Goal: Task Accomplishment & Management: Complete application form

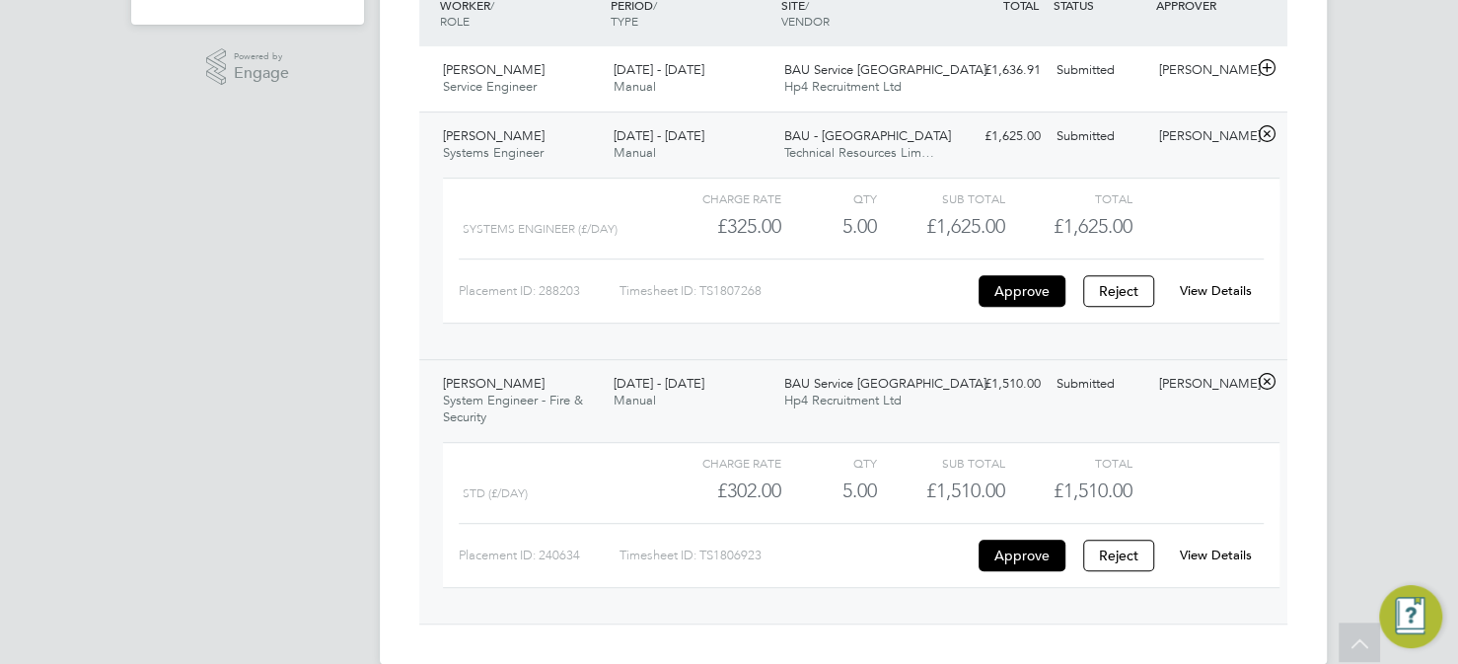
scroll to position [538, 0]
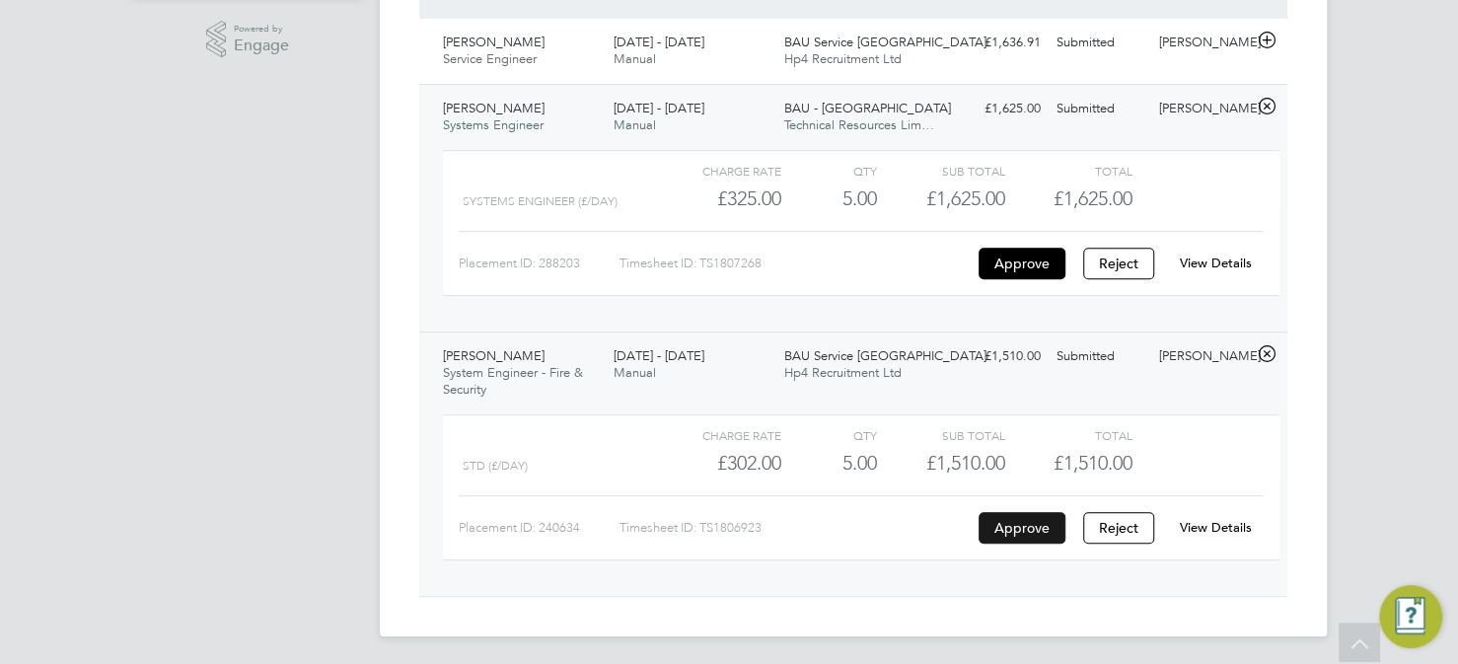
click at [1023, 530] on button "Approve" at bounding box center [1022, 528] width 87 height 32
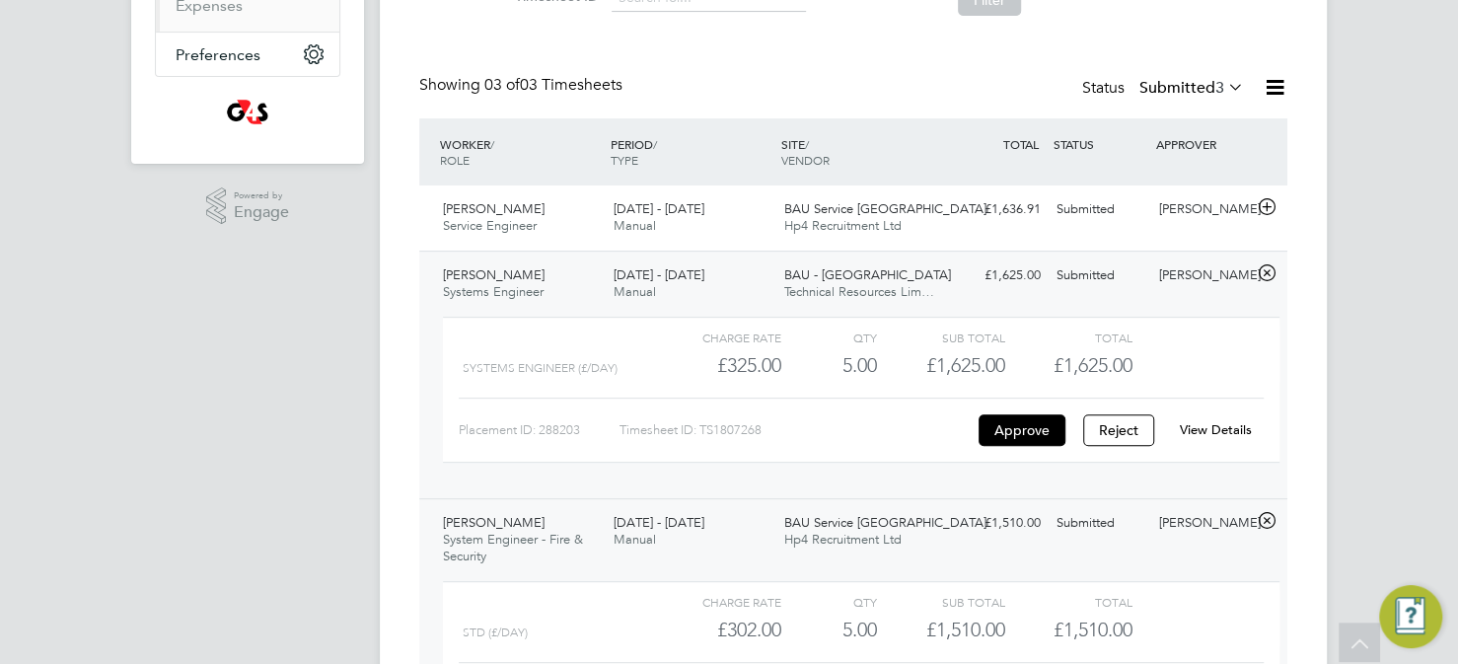
scroll to position [340, 0]
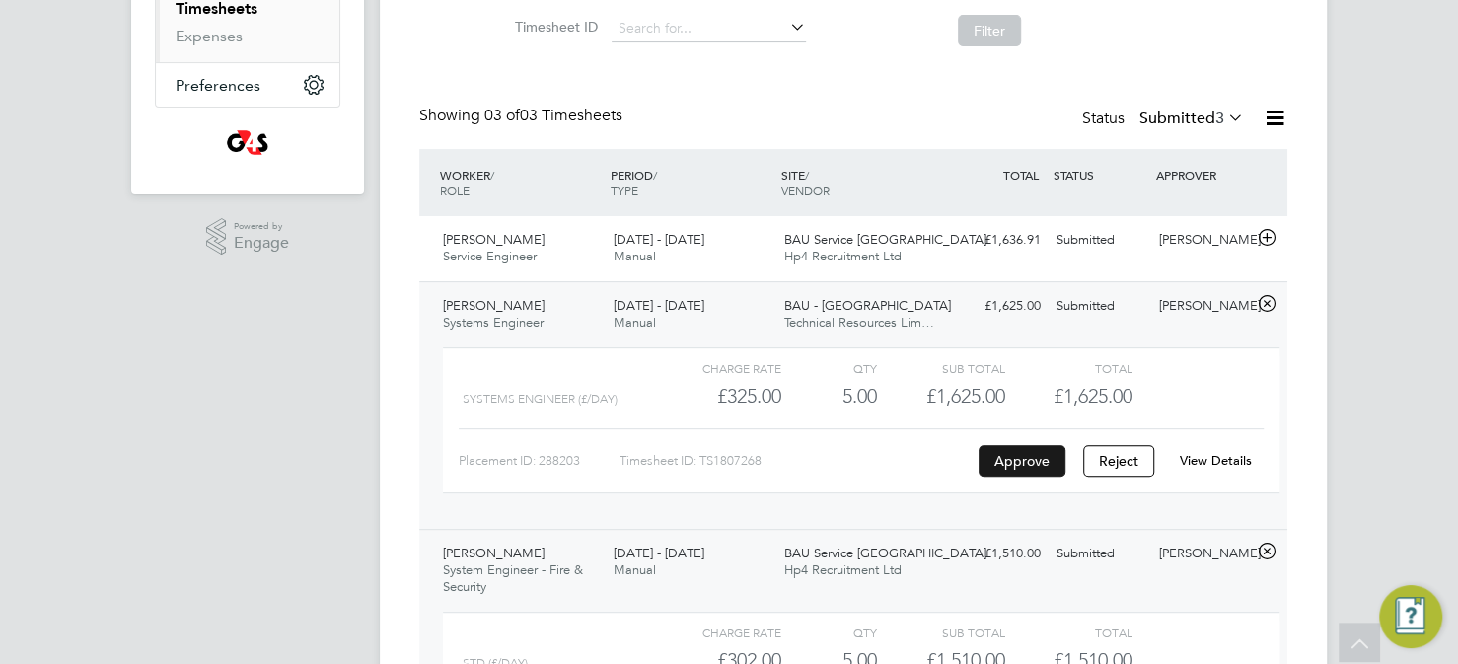
click at [1019, 461] on button "Approve" at bounding box center [1022, 461] width 87 height 32
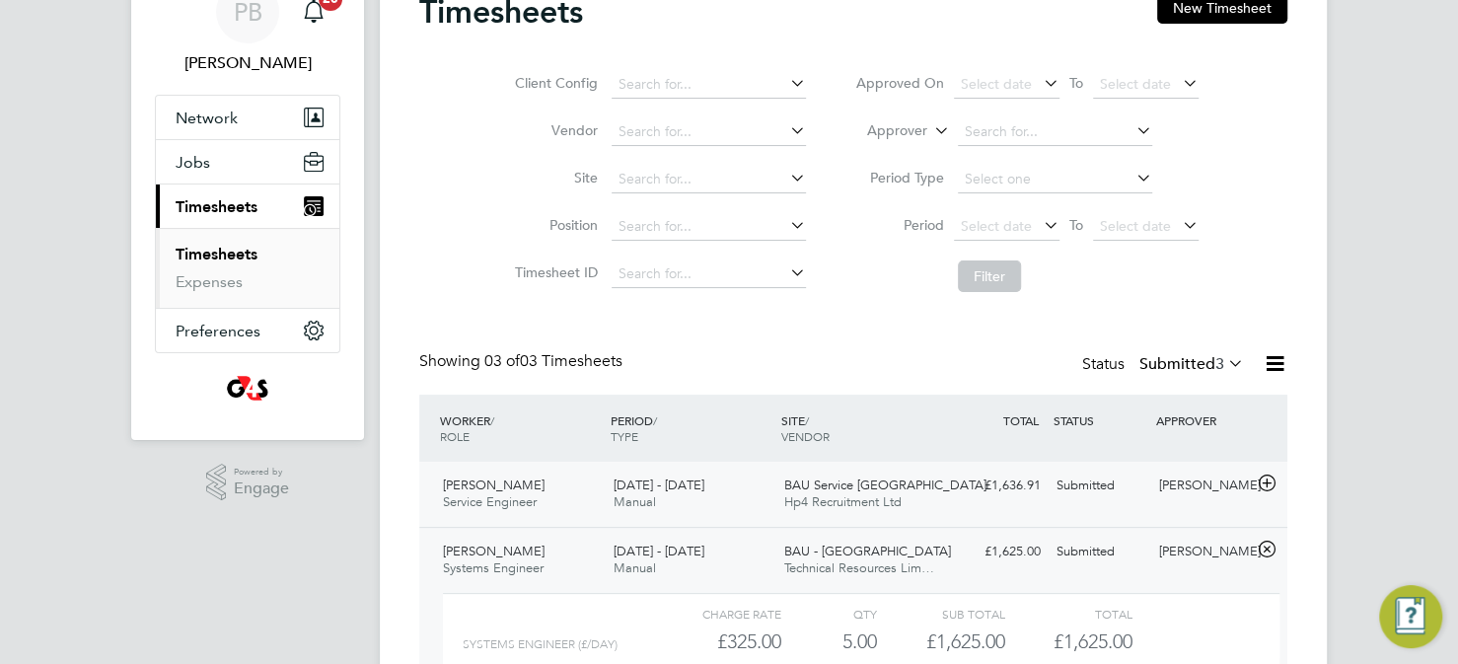
scroll to position [143, 0]
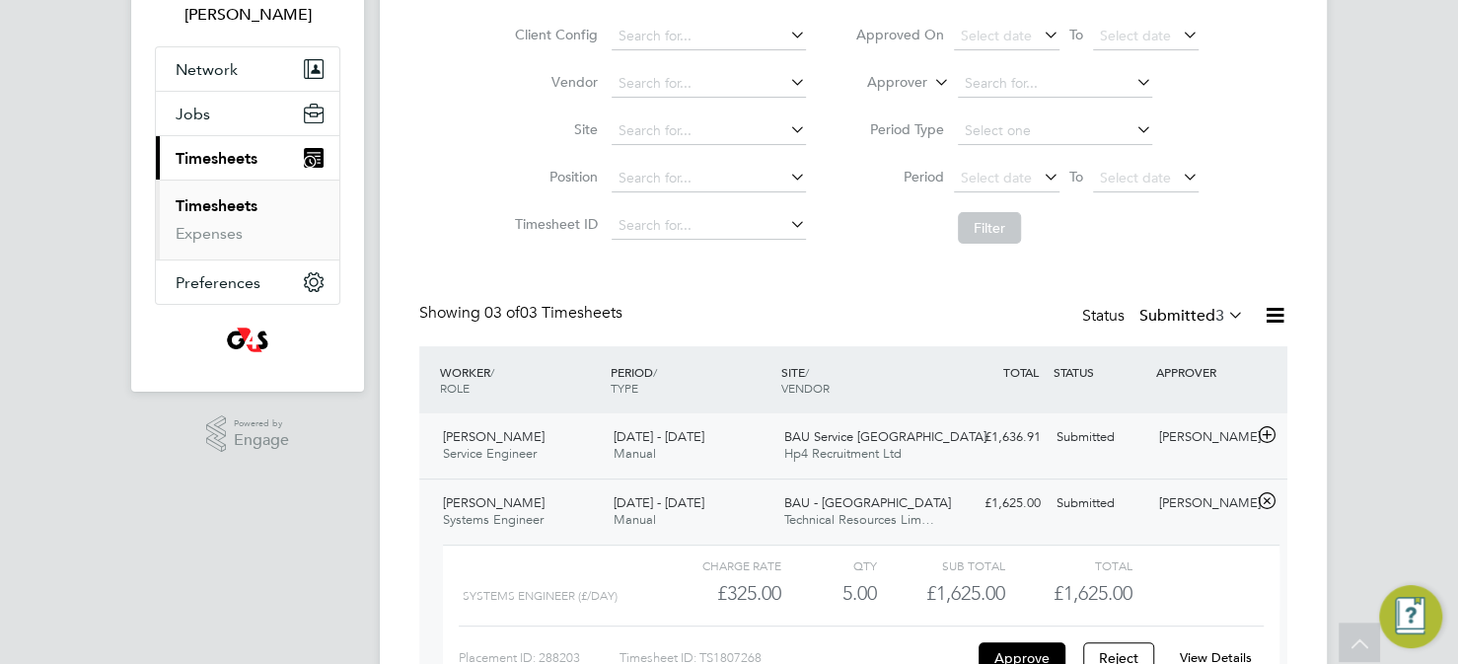
click at [1027, 443] on div "£1,636.91 Submitted" at bounding box center [997, 437] width 103 height 33
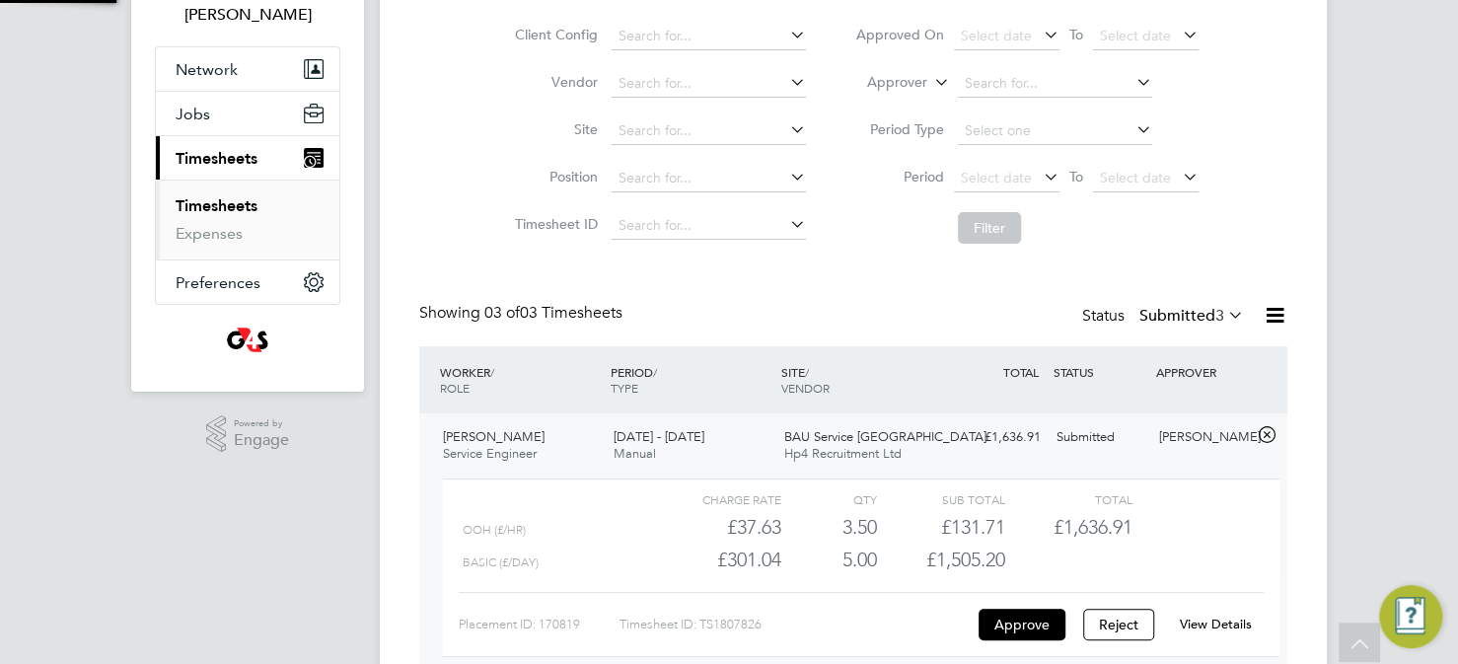
scroll to position [33, 192]
click at [1021, 629] on button "Approve" at bounding box center [1022, 625] width 87 height 32
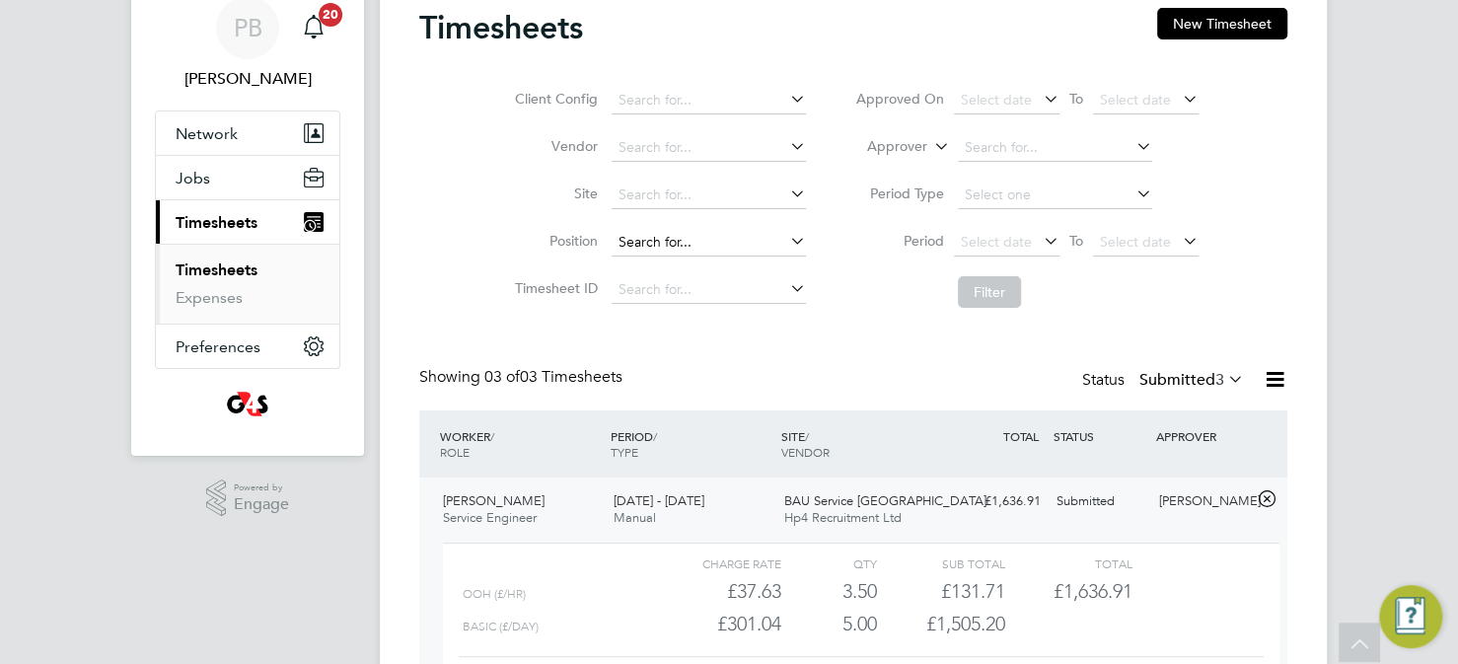
scroll to position [0, 0]
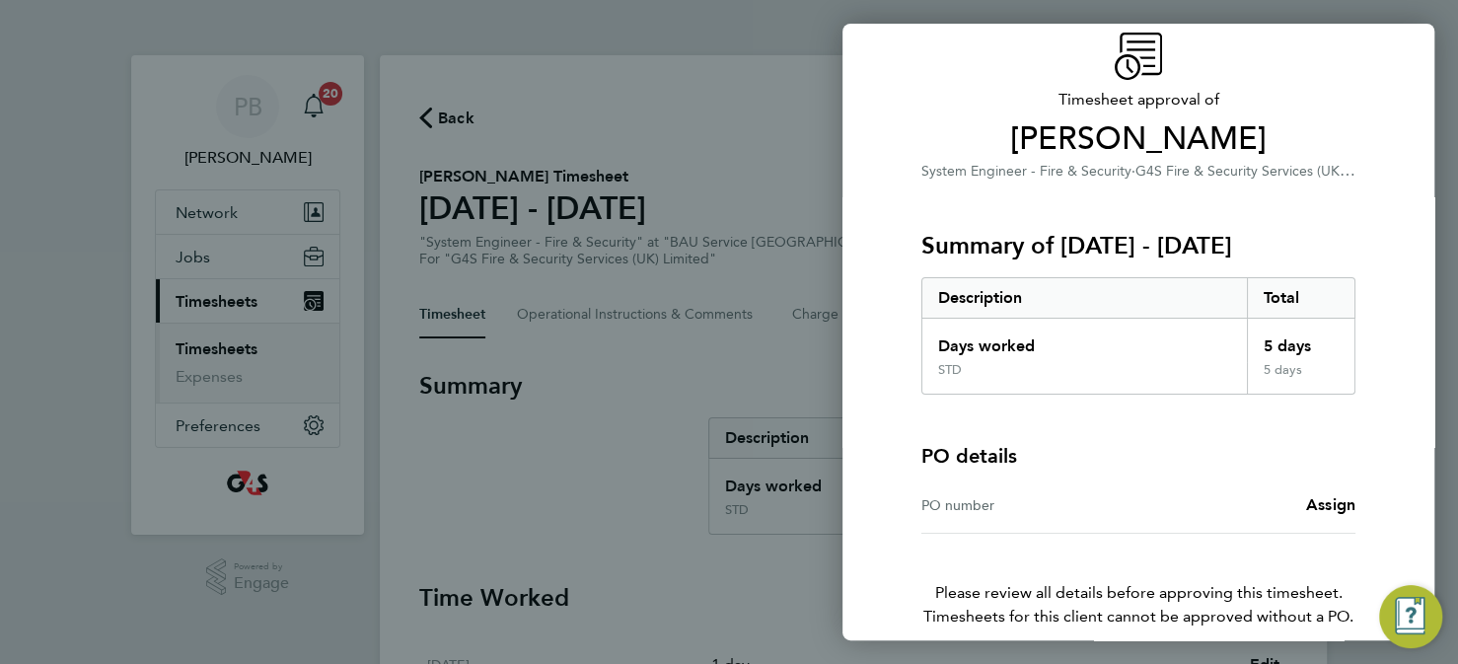
scroll to position [167, 0]
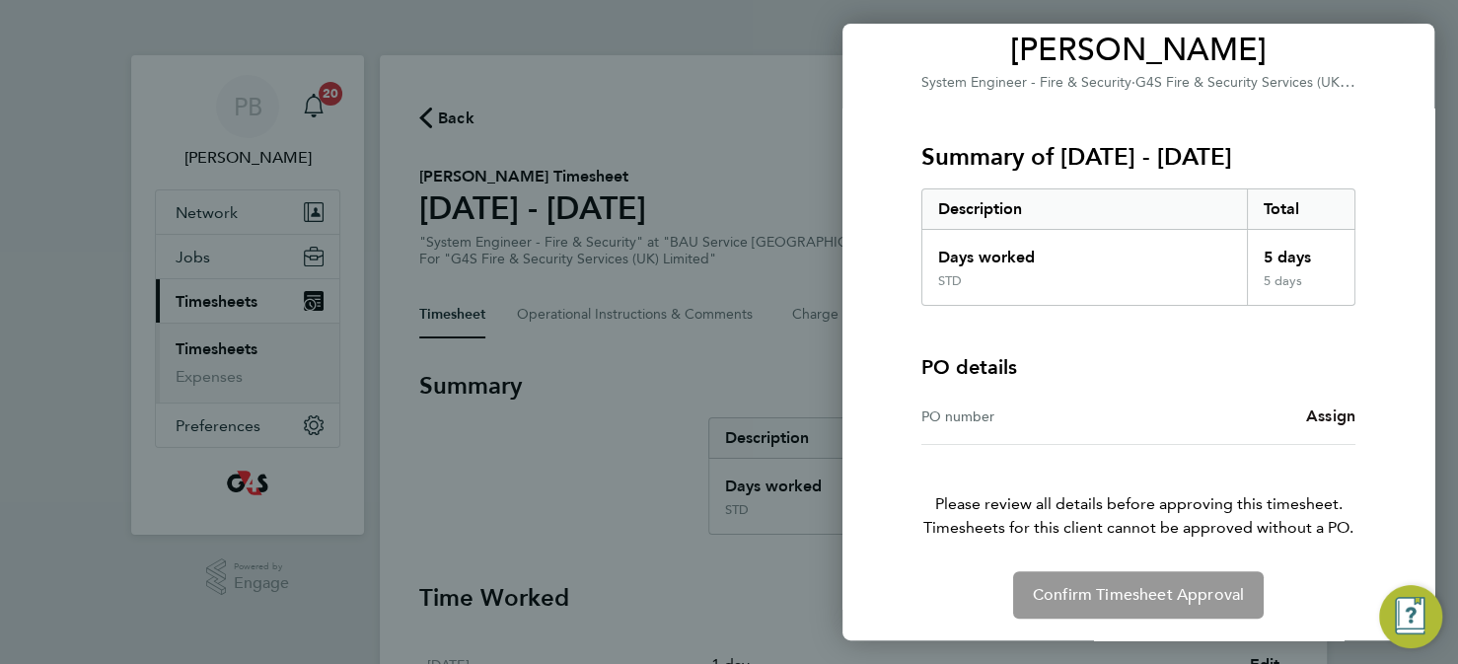
click at [1324, 412] on span "Assign" at bounding box center [1330, 416] width 49 height 19
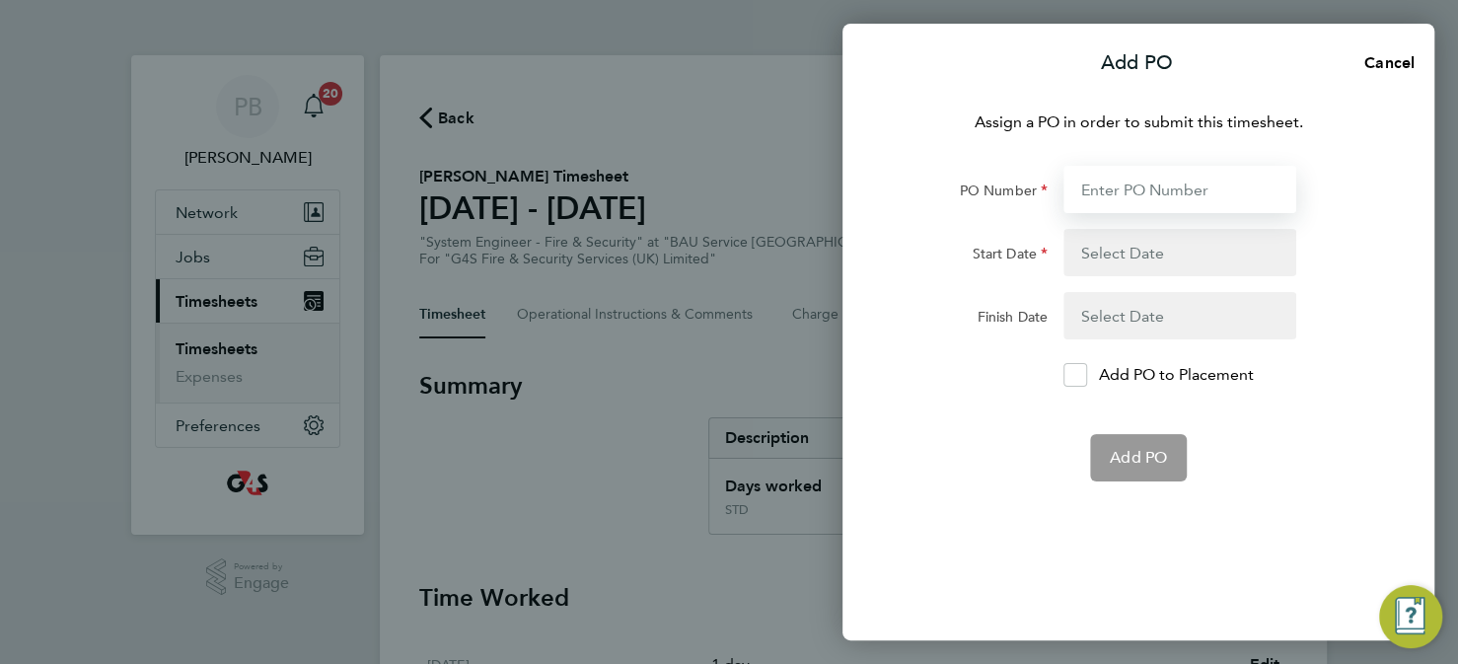
paste input "L1300 50DW / BST8781 / SO"
type input "L1300 50DW / BST8781 / SO"
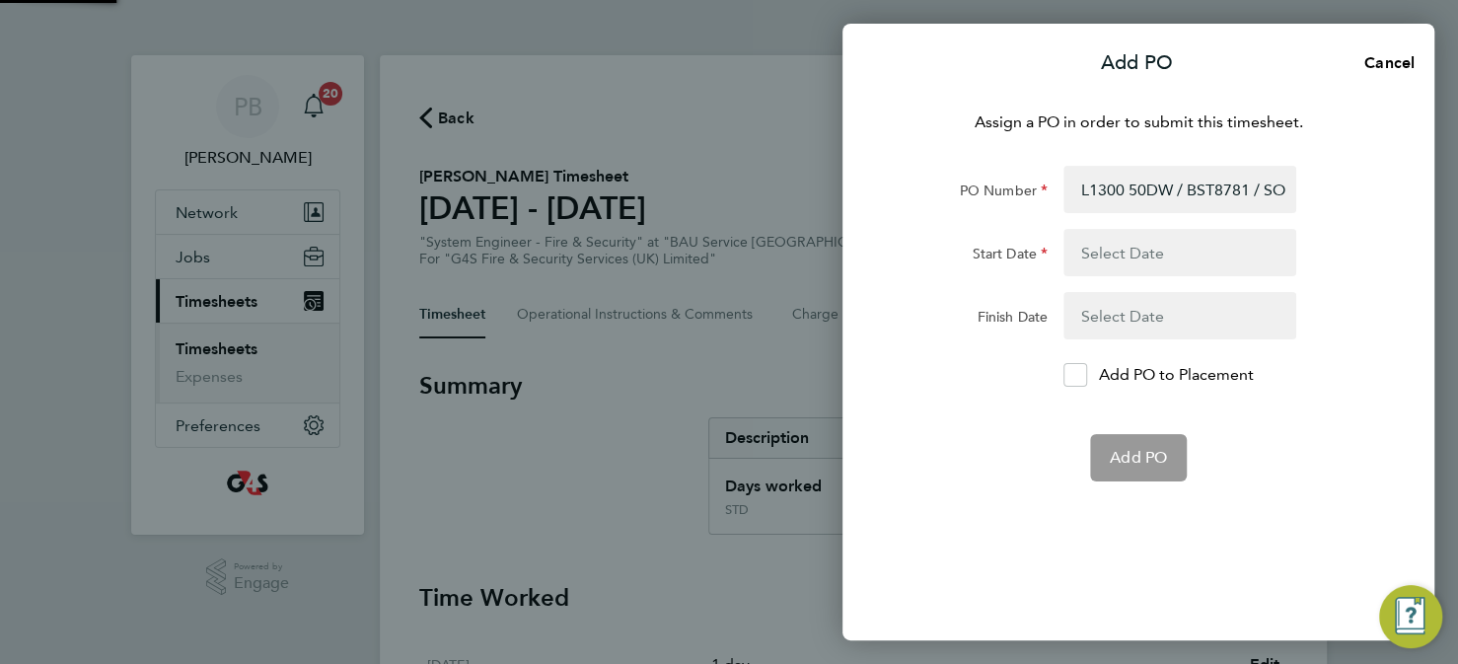
click at [1103, 248] on button "button" at bounding box center [1180, 252] width 233 height 47
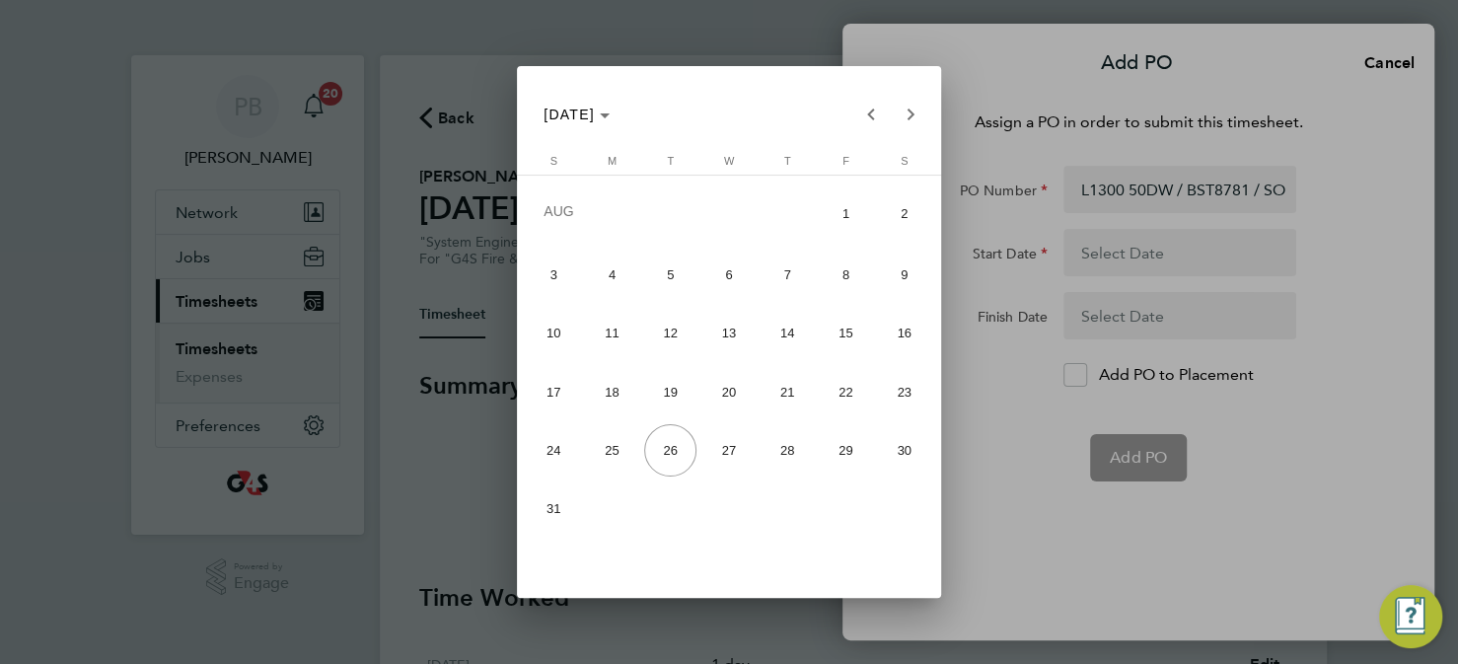
click at [612, 395] on span "18" at bounding box center [612, 391] width 52 height 52
type input "[DATE]"
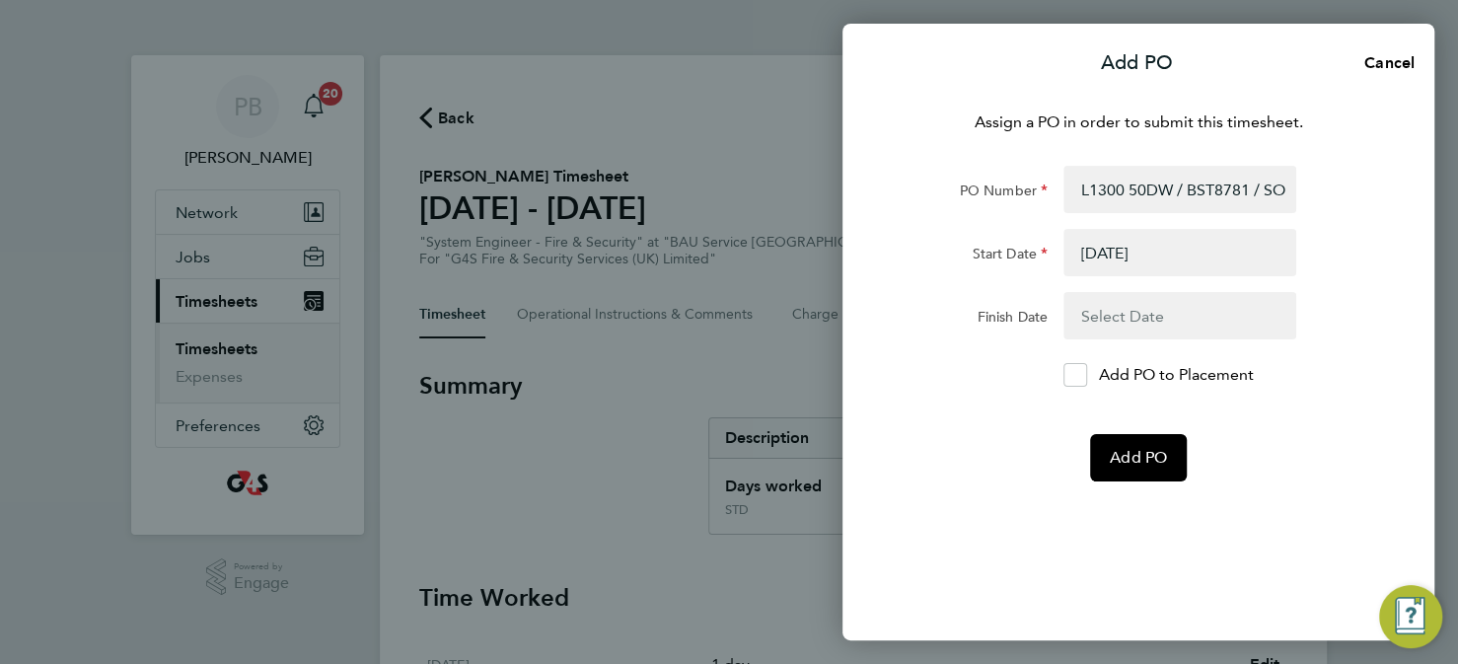
click at [1128, 310] on button "button" at bounding box center [1180, 315] width 233 height 47
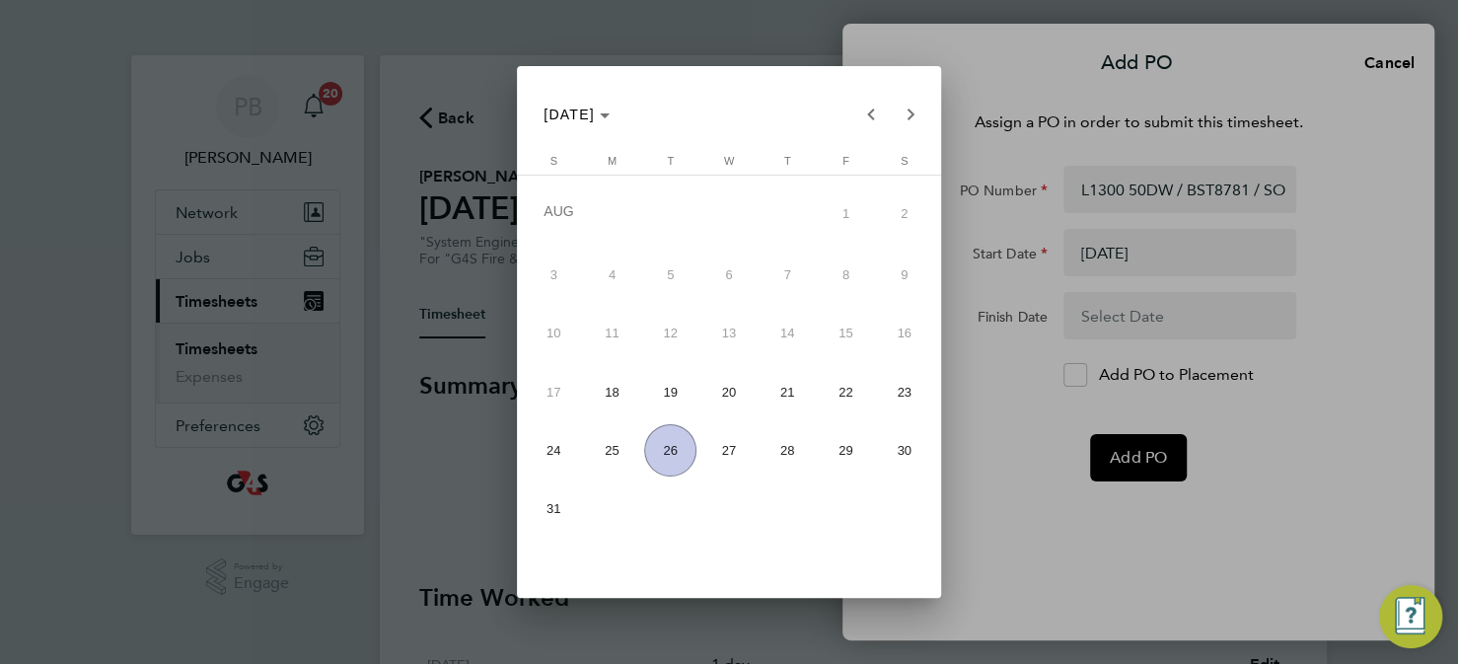
click at [665, 453] on span "26" at bounding box center [670, 450] width 52 height 52
type input "[DATE]"
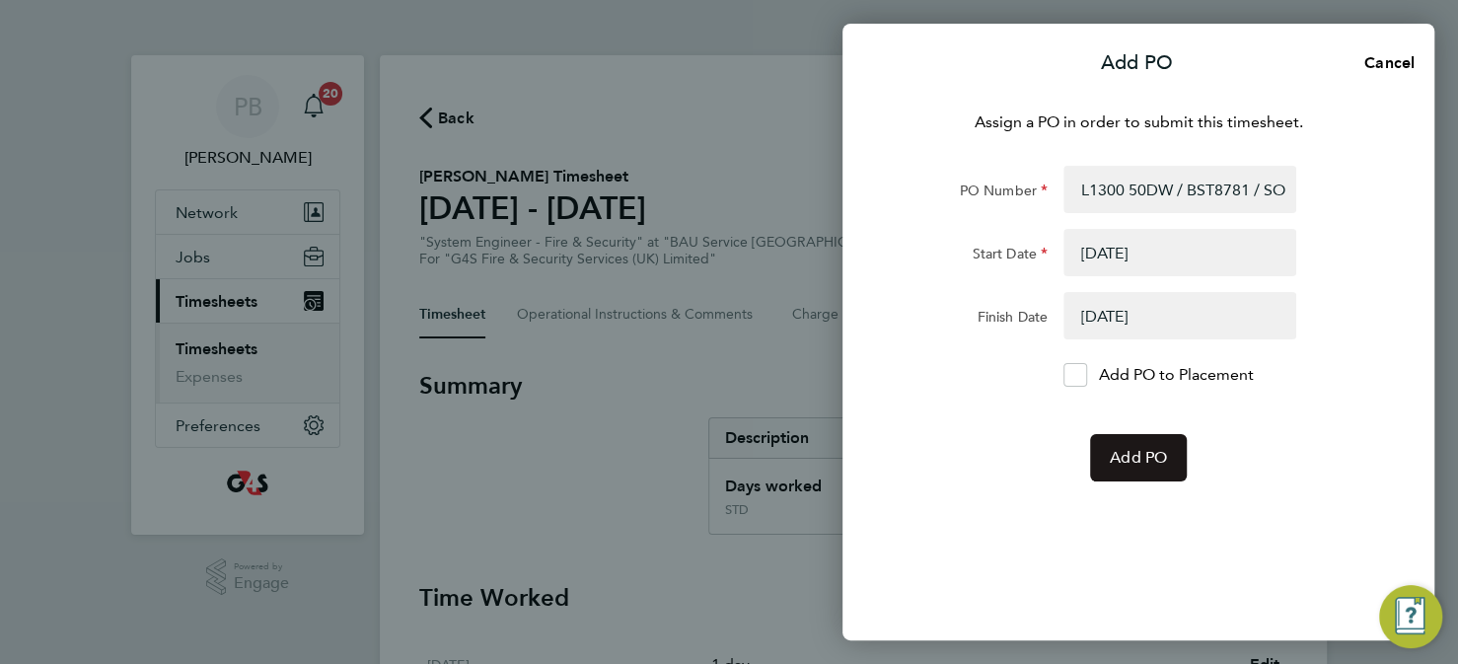
click at [1129, 460] on span "Add PO" at bounding box center [1138, 458] width 57 height 20
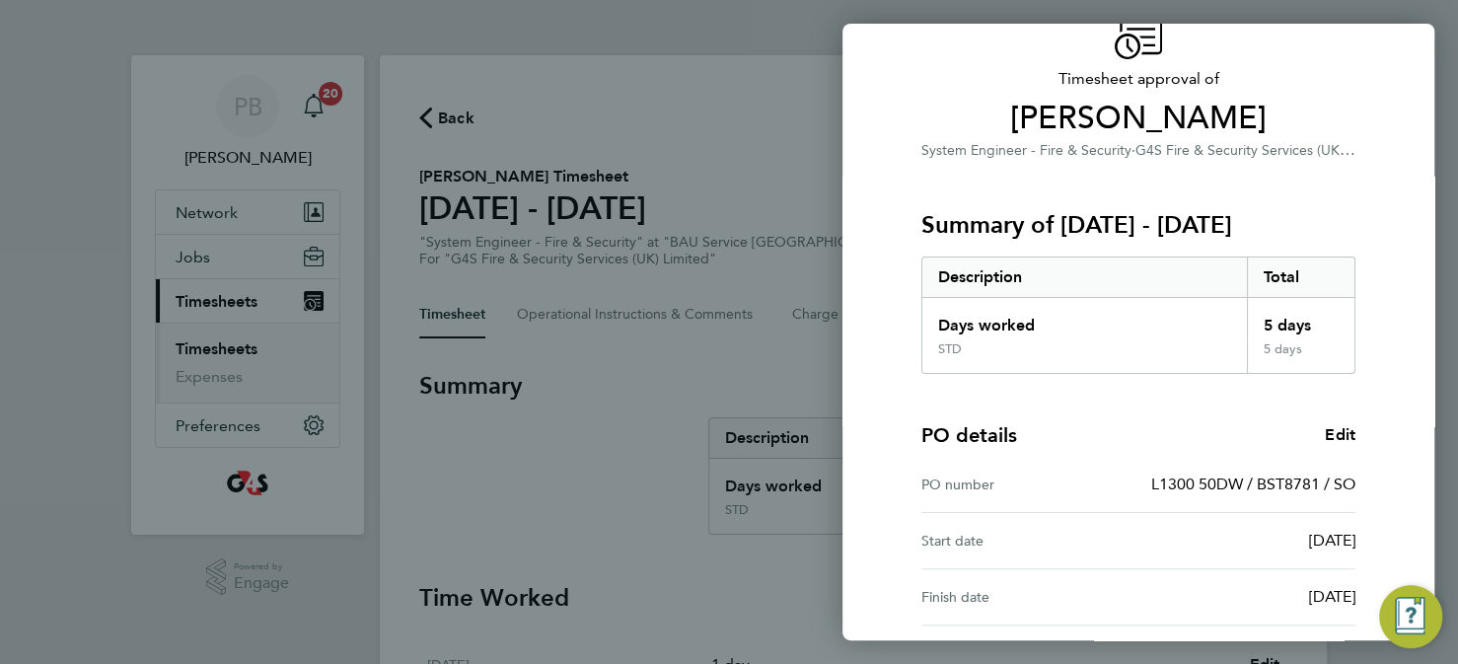
scroll to position [279, 0]
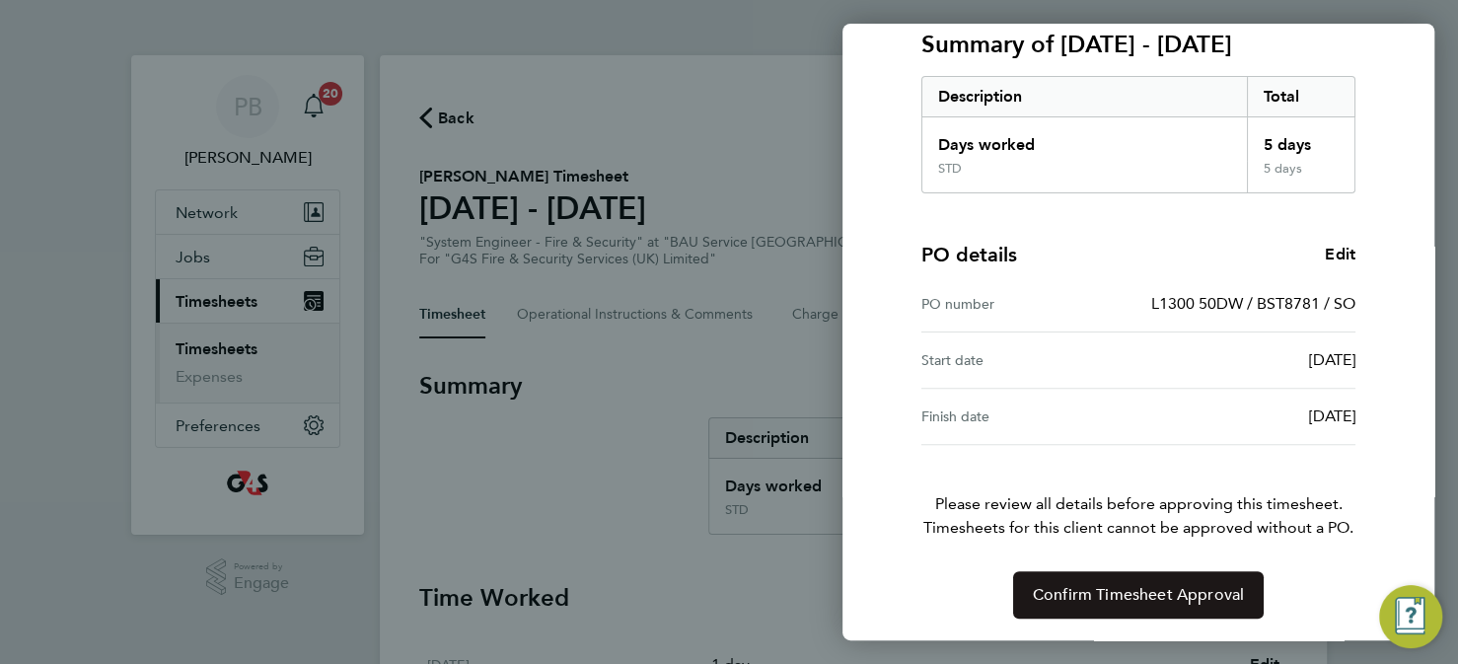
click at [1154, 596] on span "Confirm Timesheet Approval" at bounding box center [1138, 595] width 211 height 20
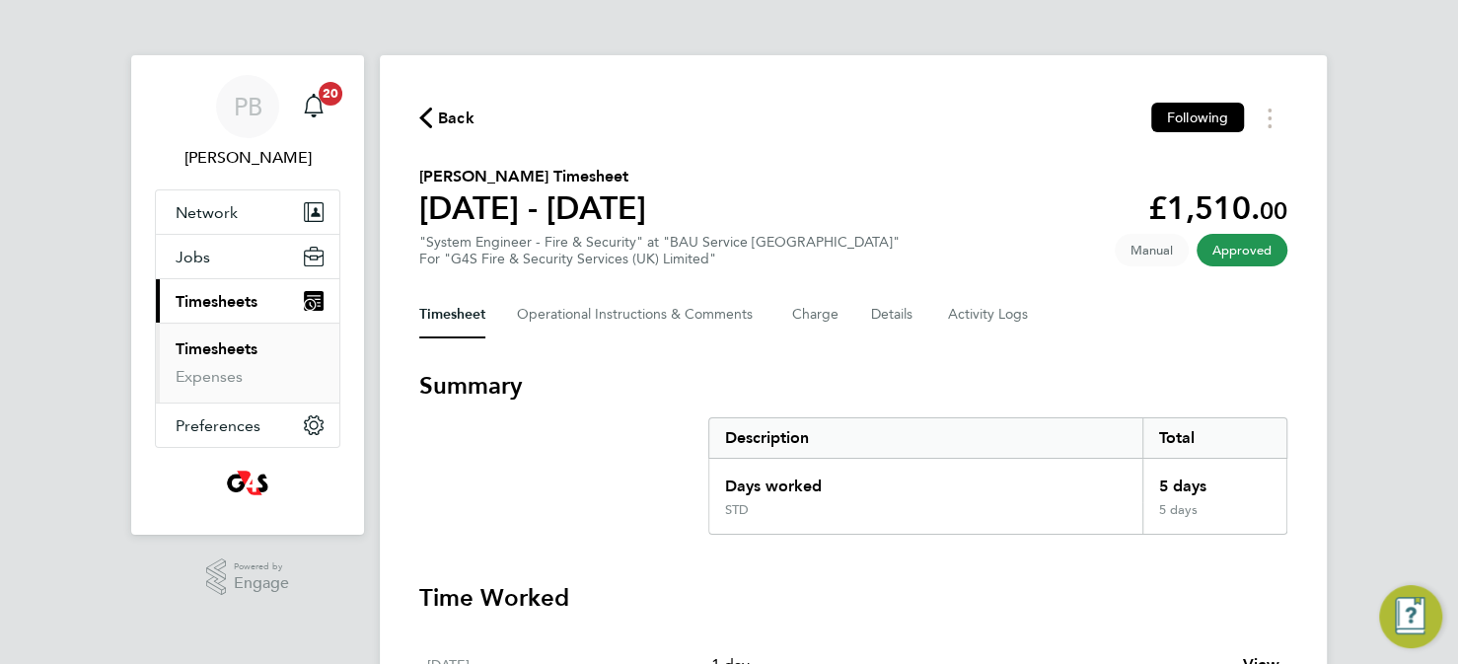
click at [226, 298] on span "Timesheets" at bounding box center [217, 301] width 82 height 19
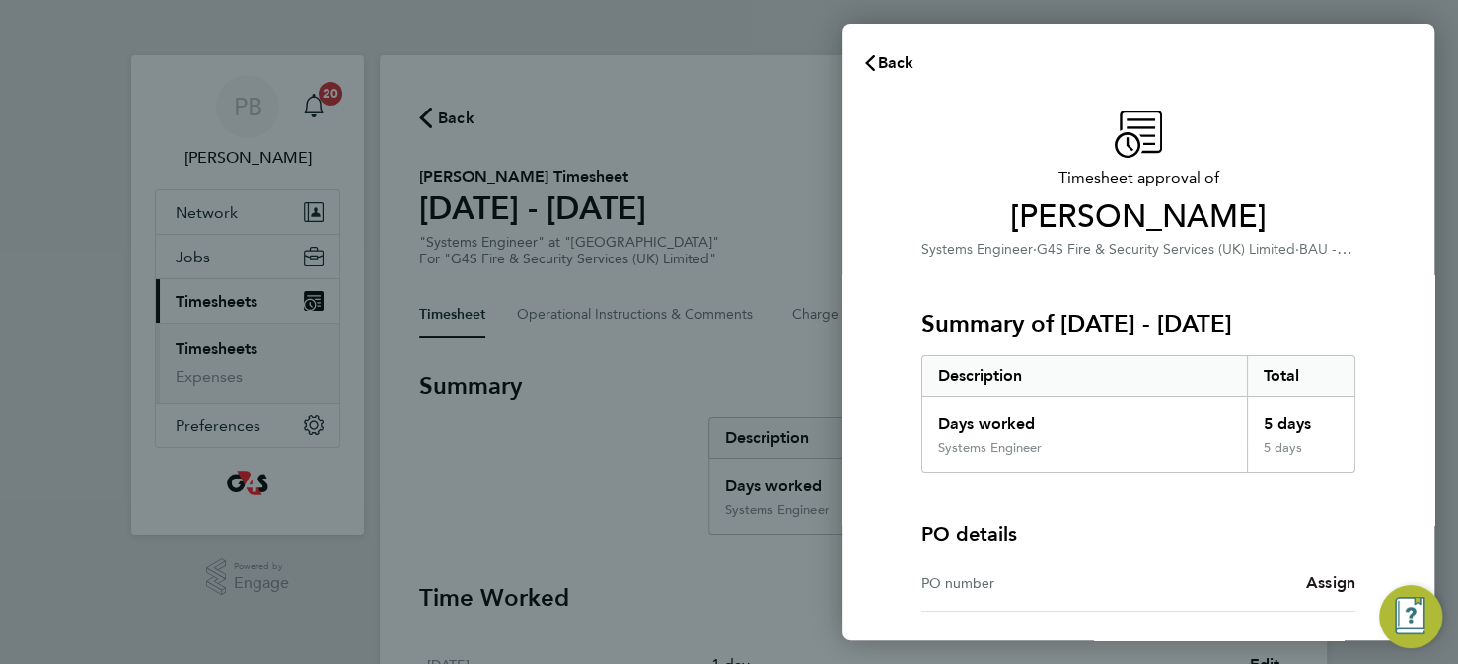
click at [1315, 583] on span "Assign" at bounding box center [1330, 582] width 49 height 19
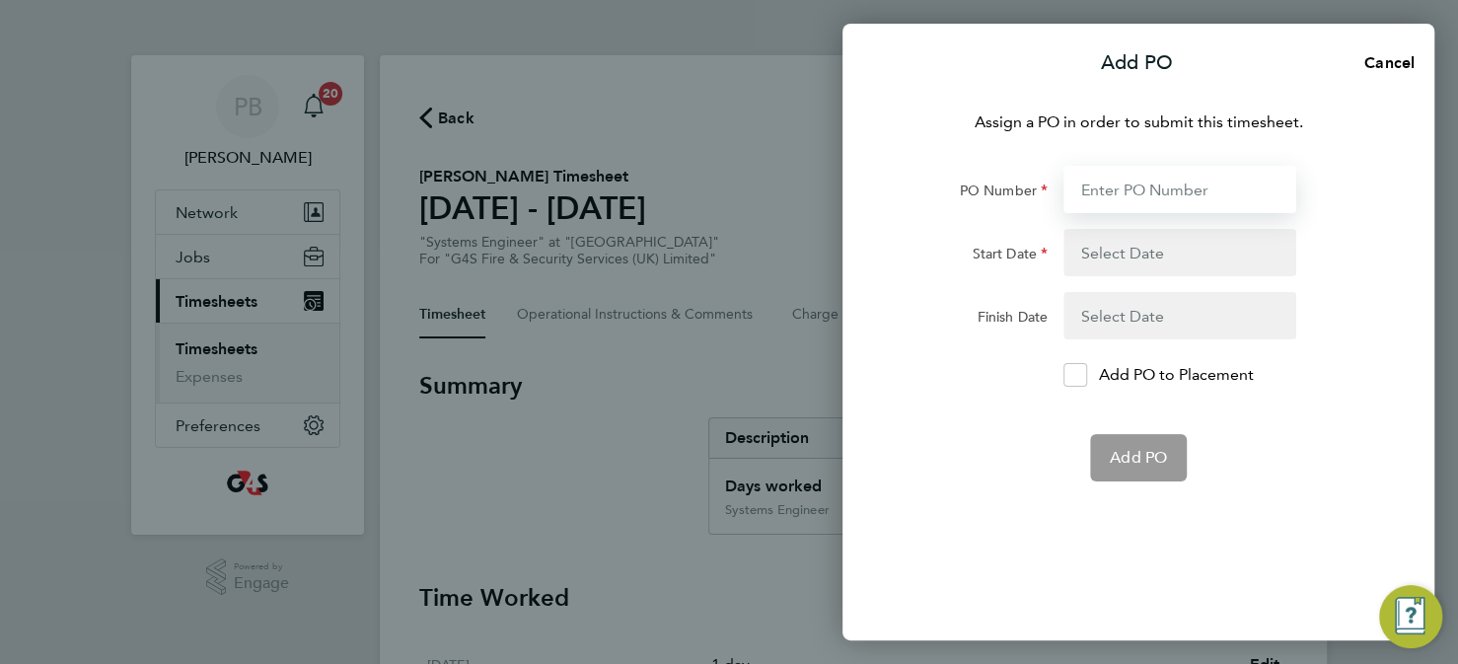
paste input "L1300 50DW / BST8782 / SO"
type input "L1300 50DW / BST8782 / SO"
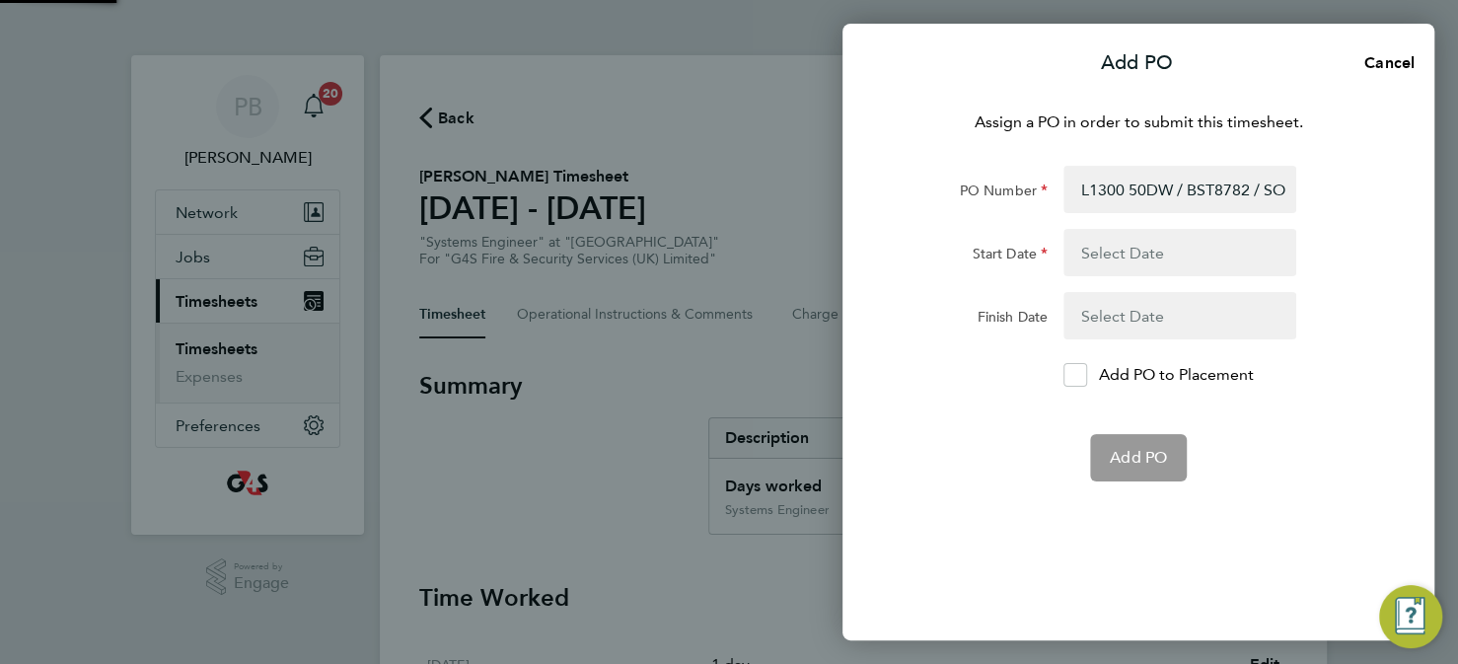
click at [1116, 252] on button "button" at bounding box center [1180, 252] width 233 height 47
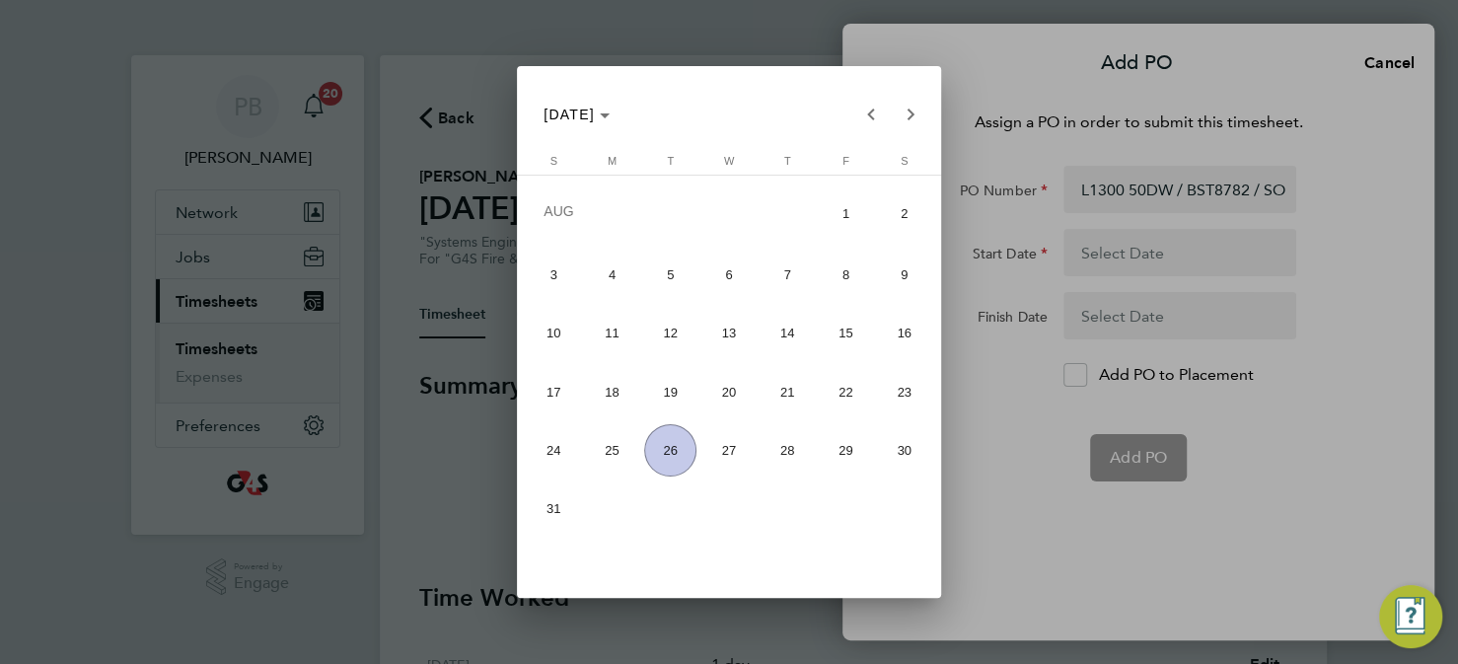
click at [610, 387] on span "18" at bounding box center [612, 391] width 52 height 52
type input "[DATE]"
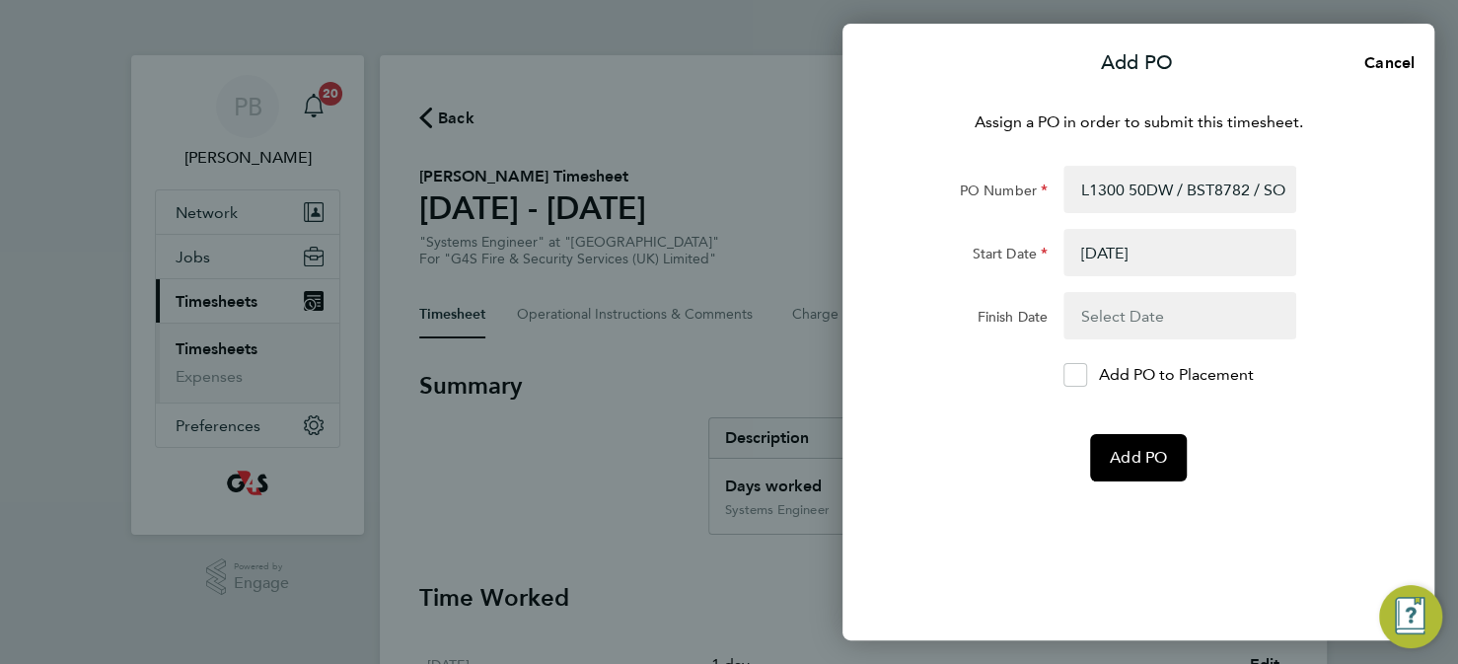
click at [1141, 316] on button "button" at bounding box center [1180, 315] width 233 height 47
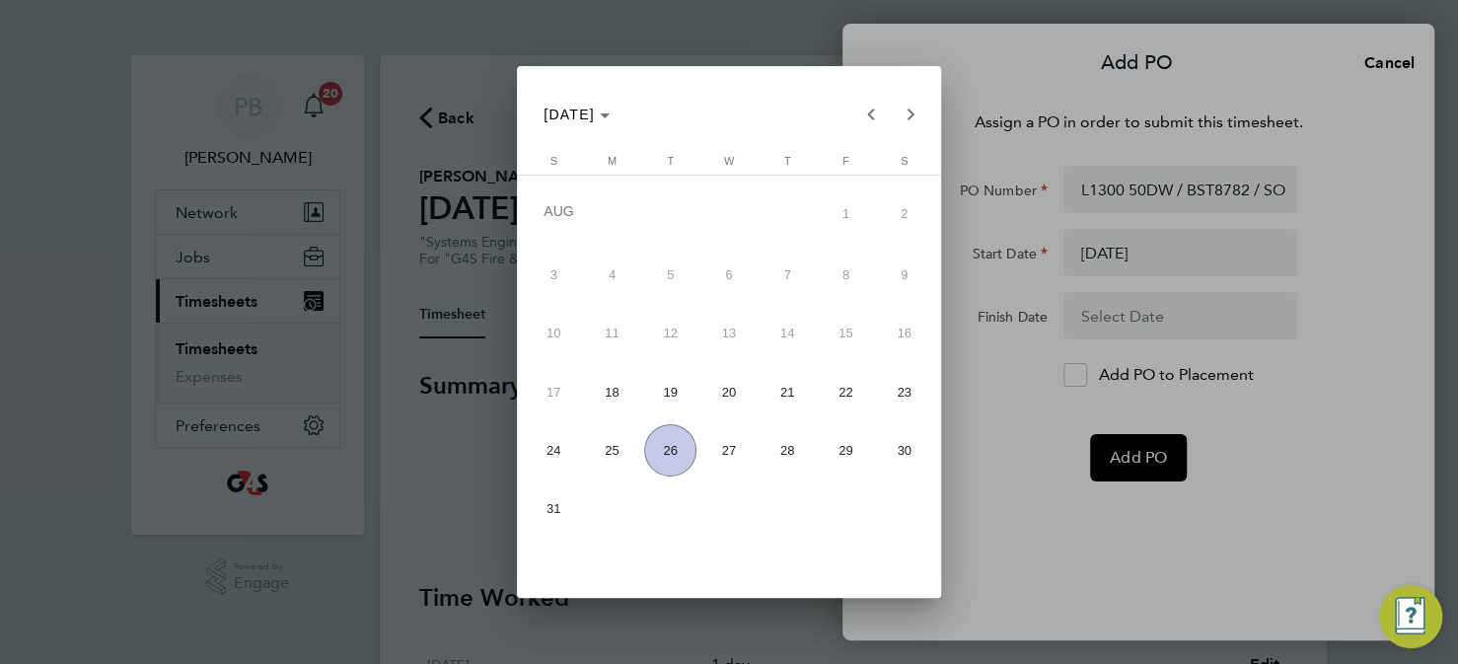
click at [669, 459] on span "26" at bounding box center [670, 450] width 52 height 52
type input "[DATE]"
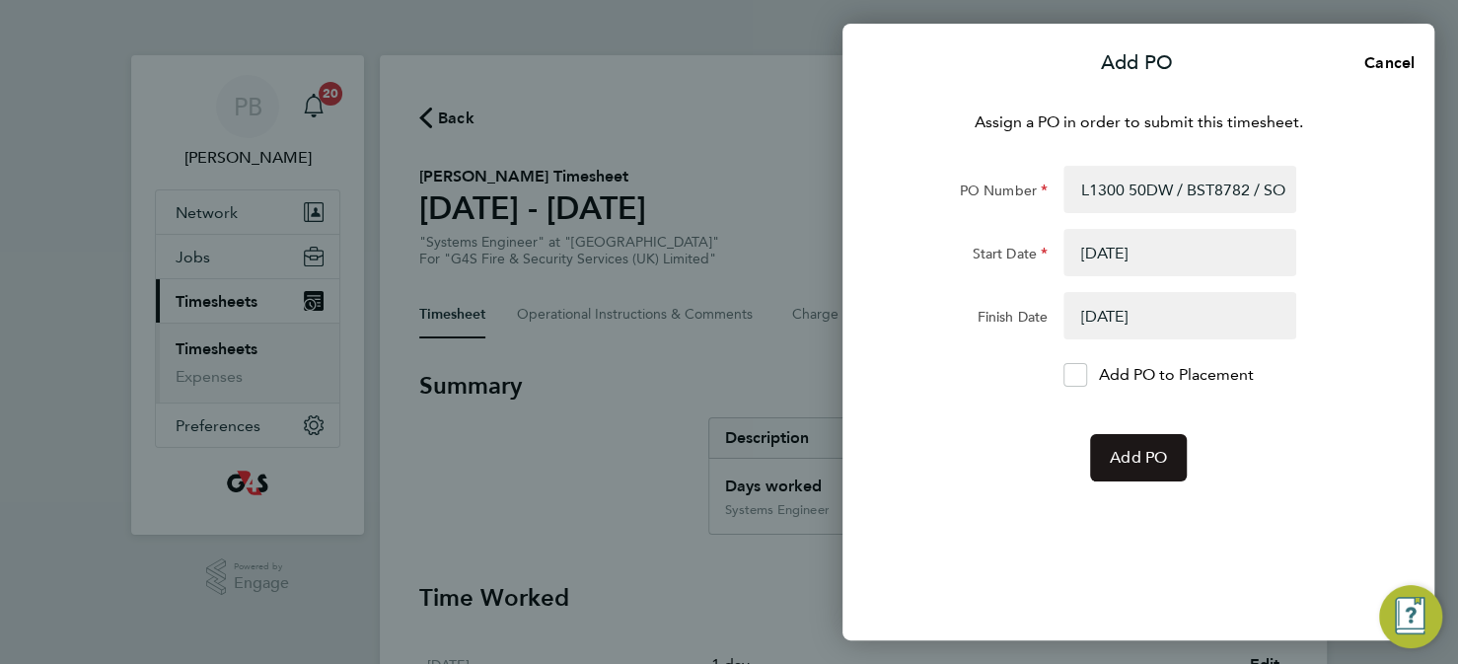
click at [1149, 465] on span "Add PO" at bounding box center [1138, 458] width 57 height 20
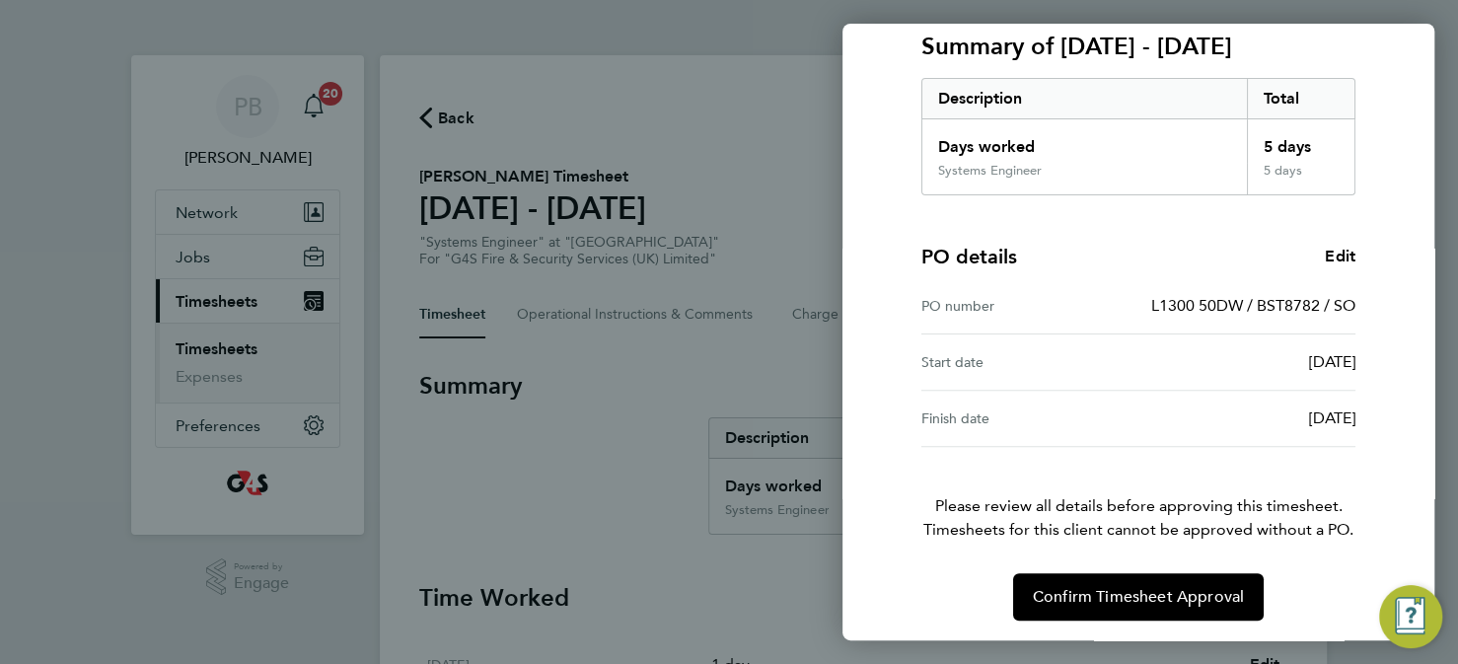
scroll to position [279, 0]
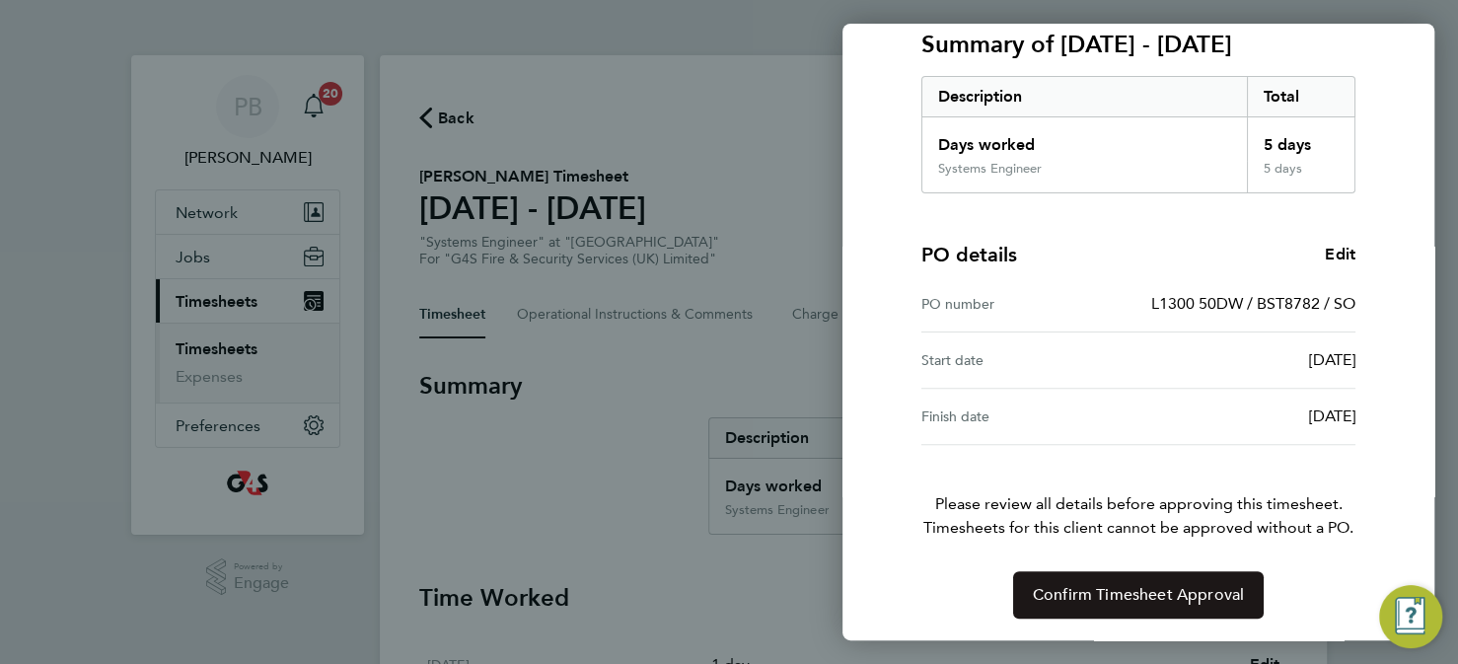
click at [1088, 597] on span "Confirm Timesheet Approval" at bounding box center [1138, 595] width 211 height 20
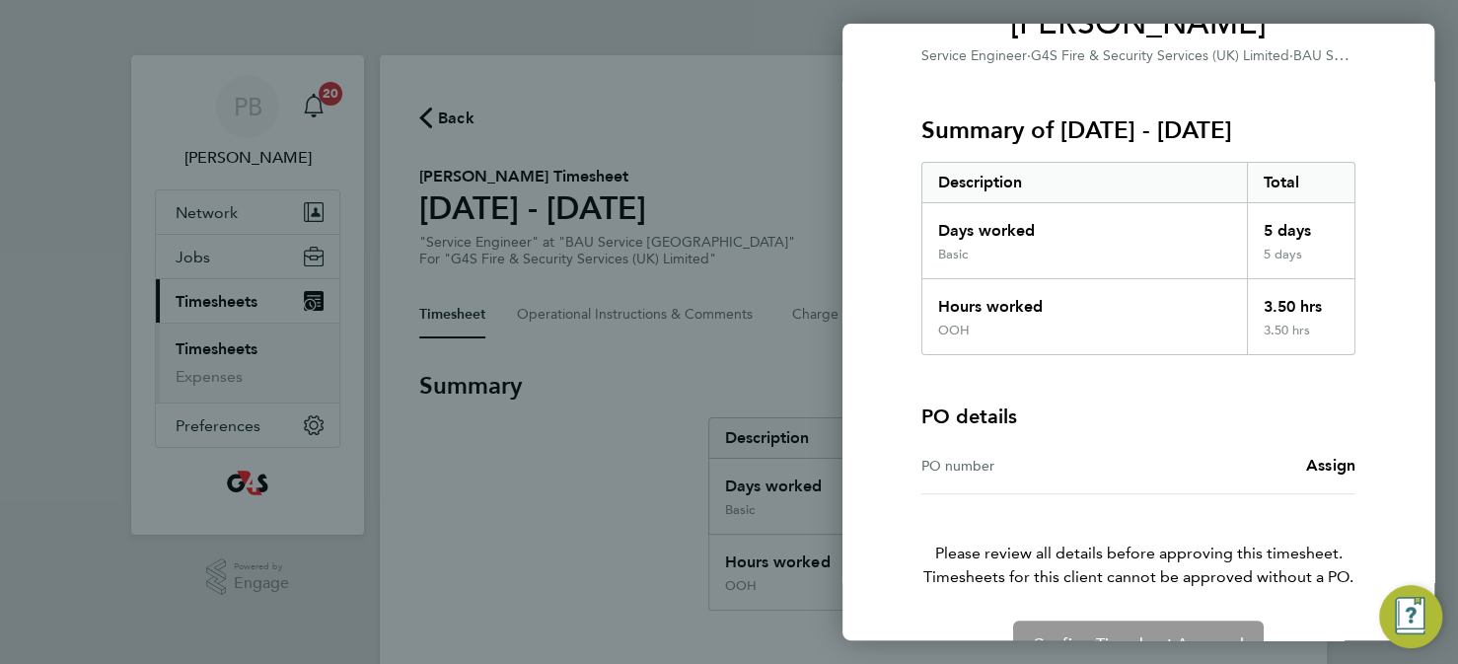
scroll to position [243, 0]
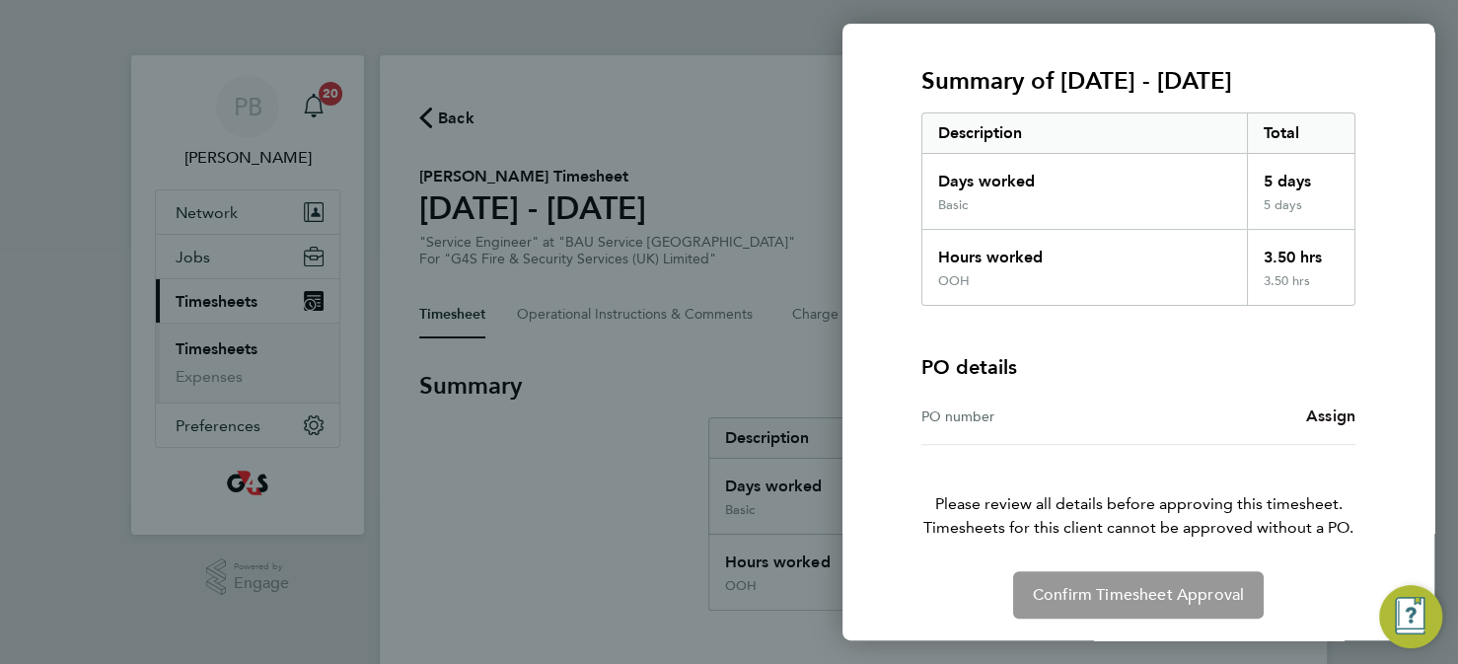
click at [1331, 409] on span "Assign" at bounding box center [1330, 416] width 49 height 19
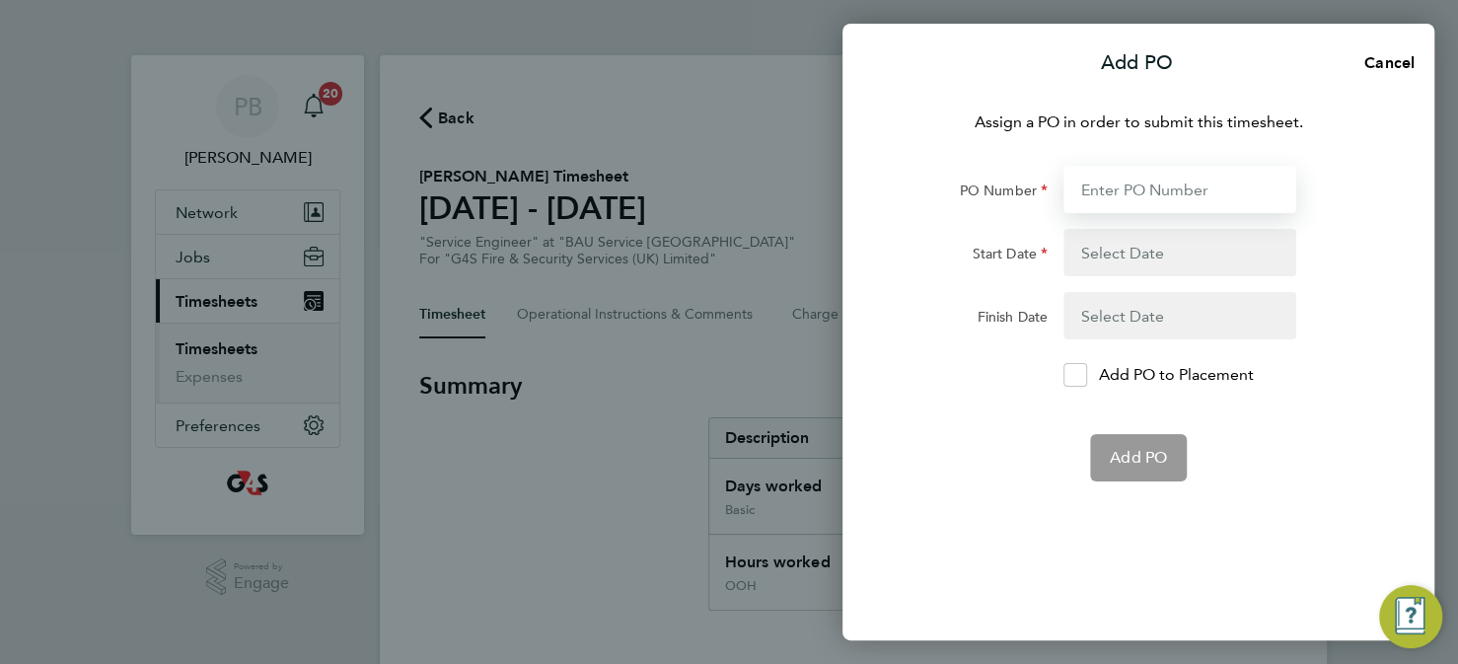
click at [1138, 199] on input "PO Number" at bounding box center [1180, 189] width 233 height 47
paste input "L1300 50DW / BST8783 / SO"
type input "L1300 50DW / BST8783 / SO"
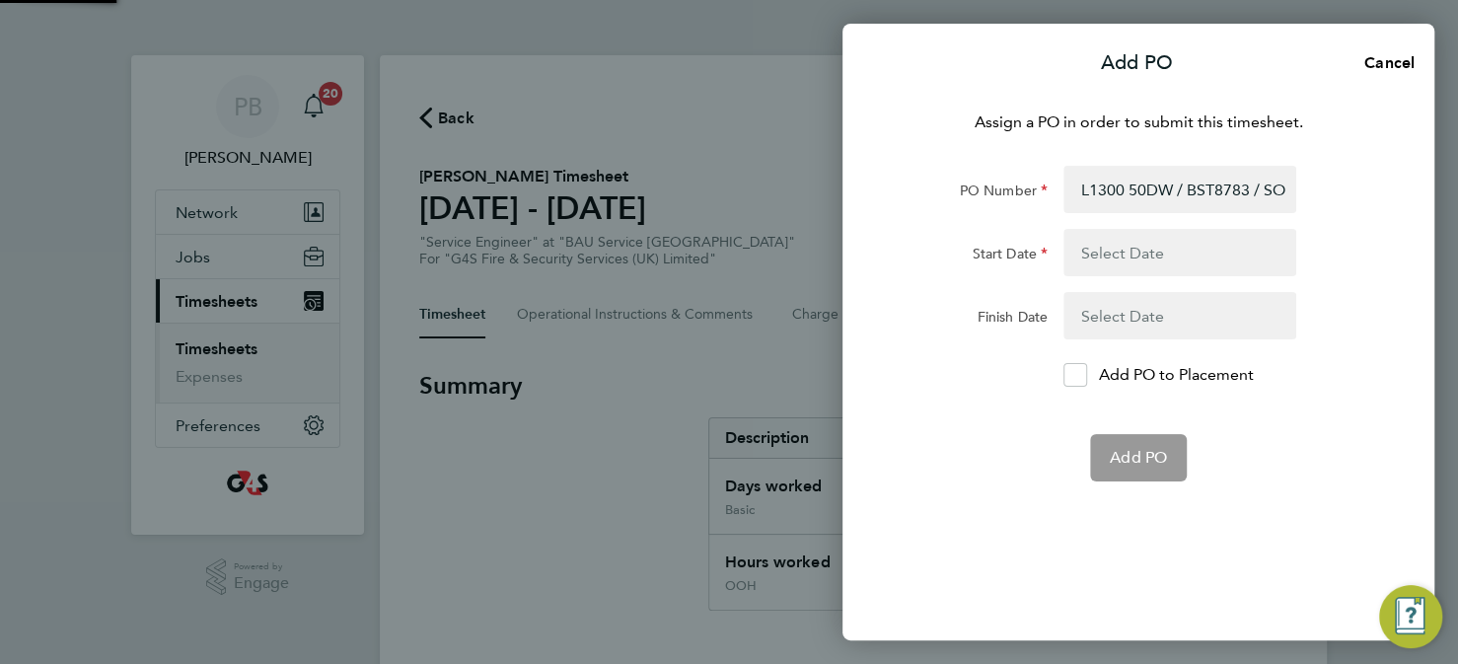
click at [1129, 252] on button "button" at bounding box center [1180, 252] width 233 height 47
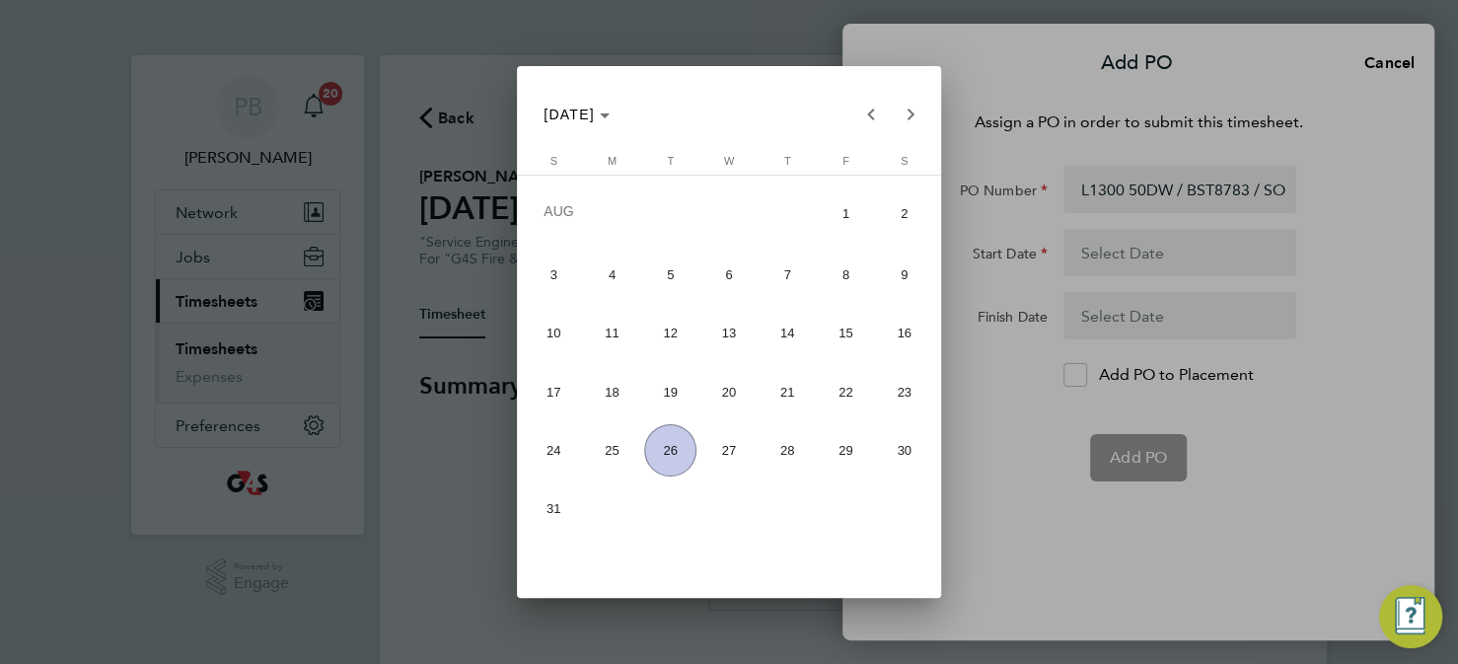
click at [608, 390] on span "18" at bounding box center [612, 391] width 52 height 52
type input "18 Aug 25"
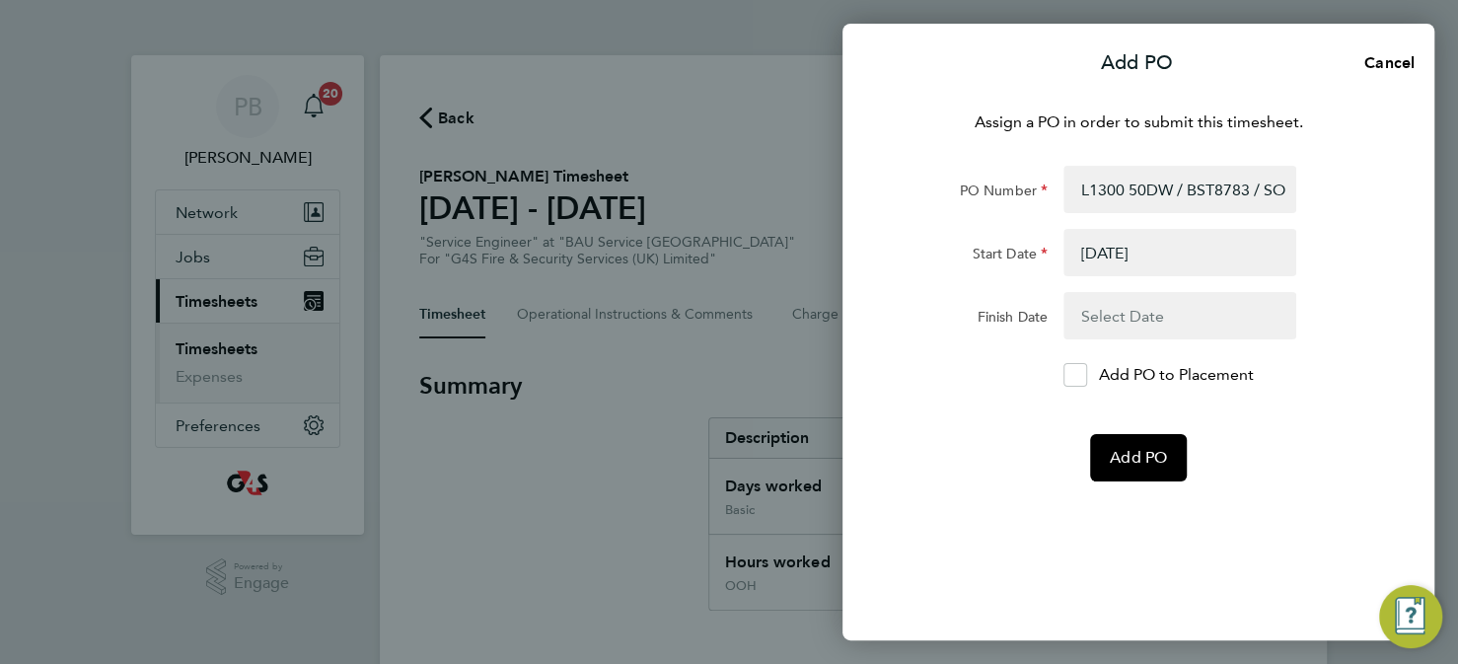
click at [1111, 327] on button "button" at bounding box center [1180, 315] width 233 height 47
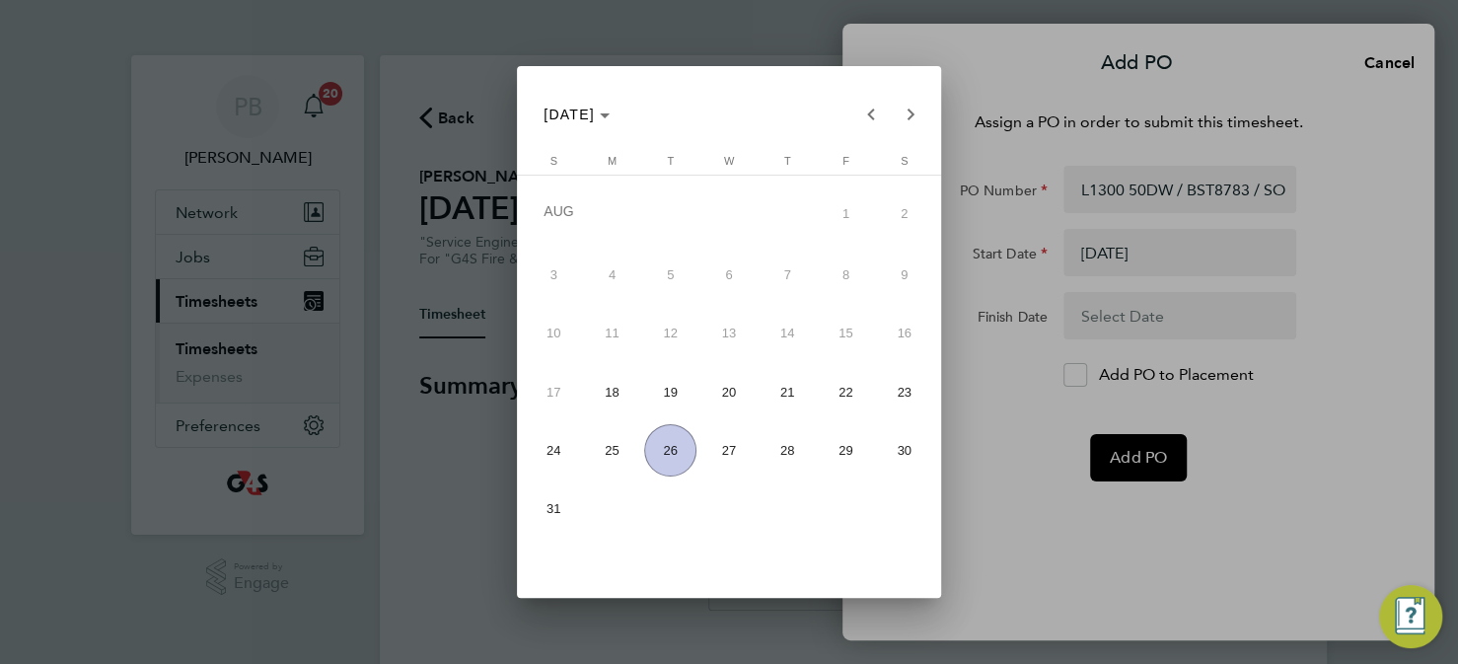
click at [674, 461] on span "26" at bounding box center [670, 450] width 52 height 52
type input "26 Aug 25"
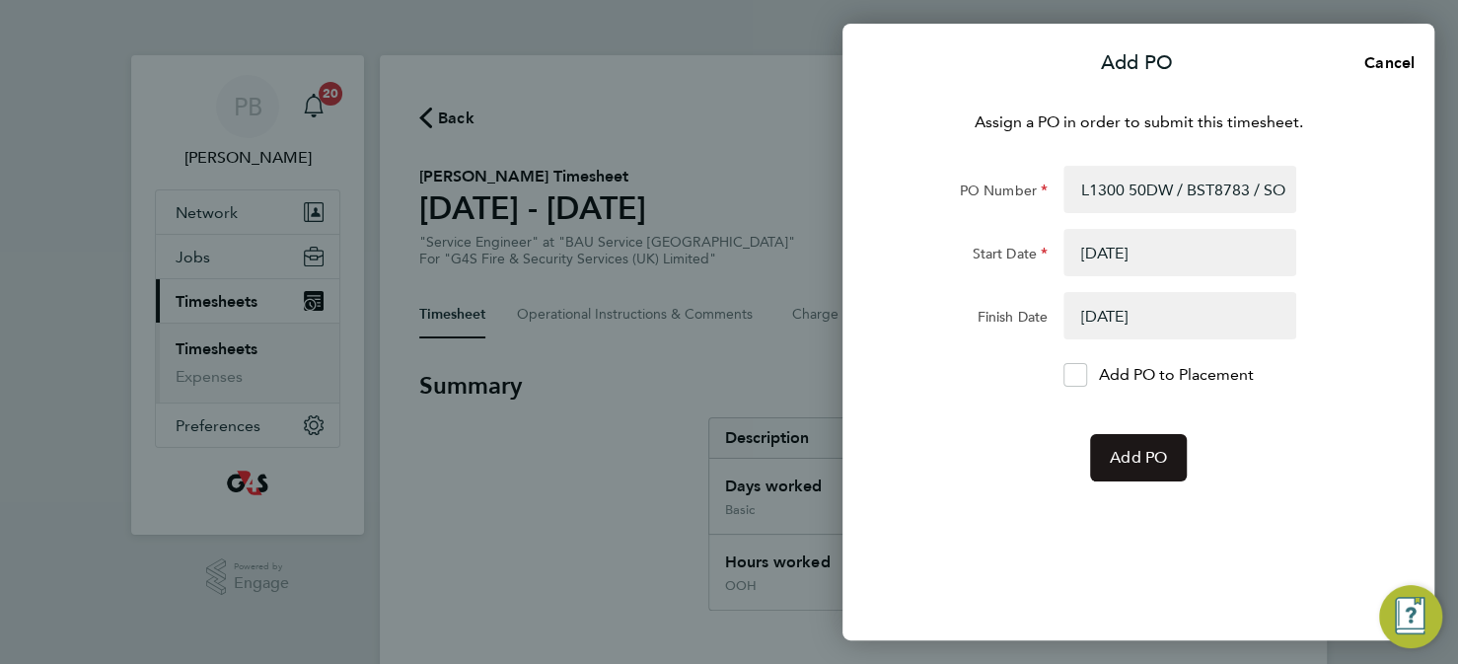
click at [1146, 466] on span "Add PO" at bounding box center [1138, 458] width 57 height 20
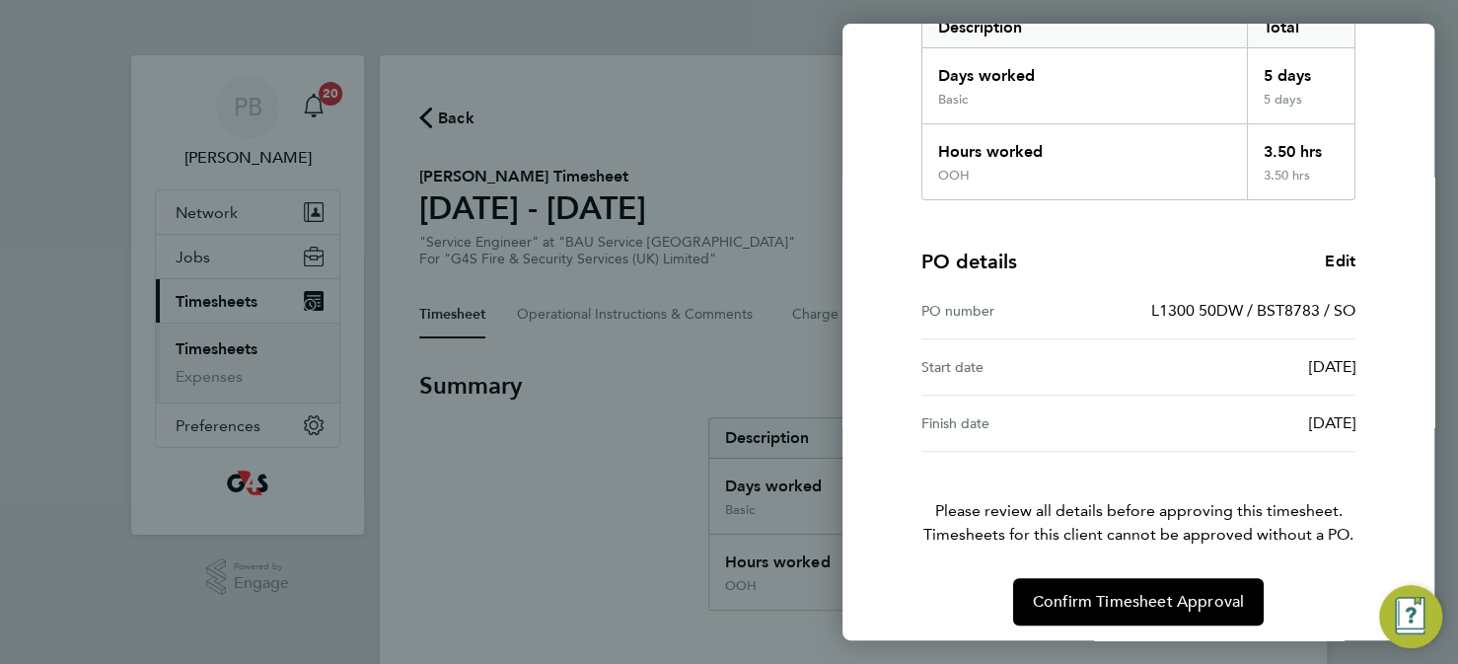
scroll to position [355, 0]
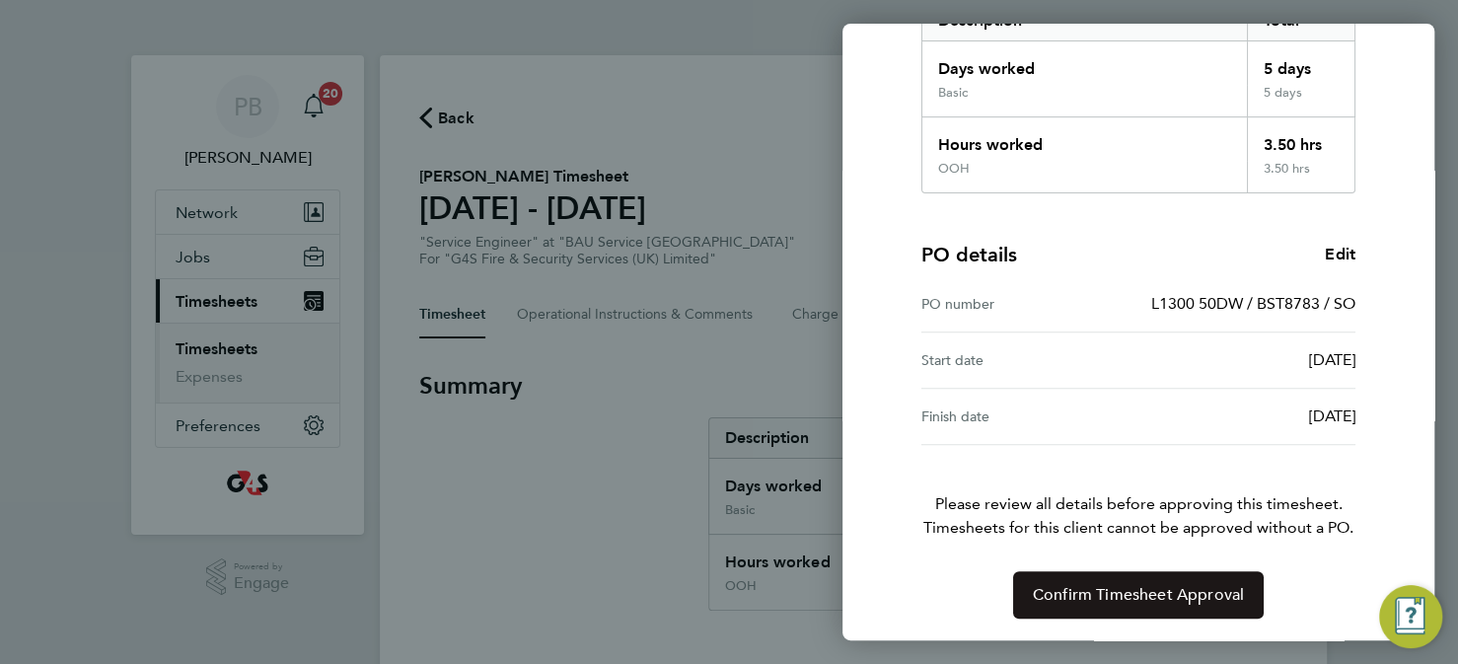
click at [1162, 585] on span "Confirm Timesheet Approval" at bounding box center [1138, 595] width 211 height 20
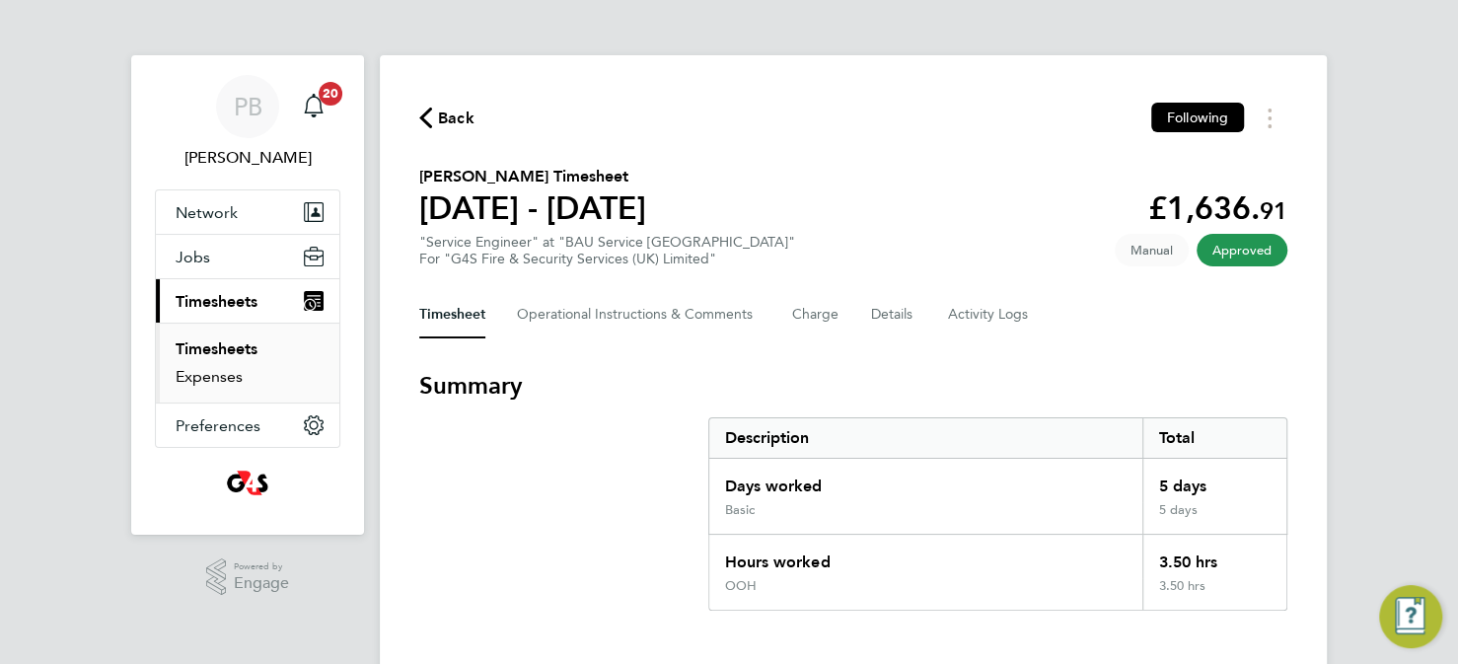
click at [223, 374] on link "Expenses" at bounding box center [209, 376] width 67 height 19
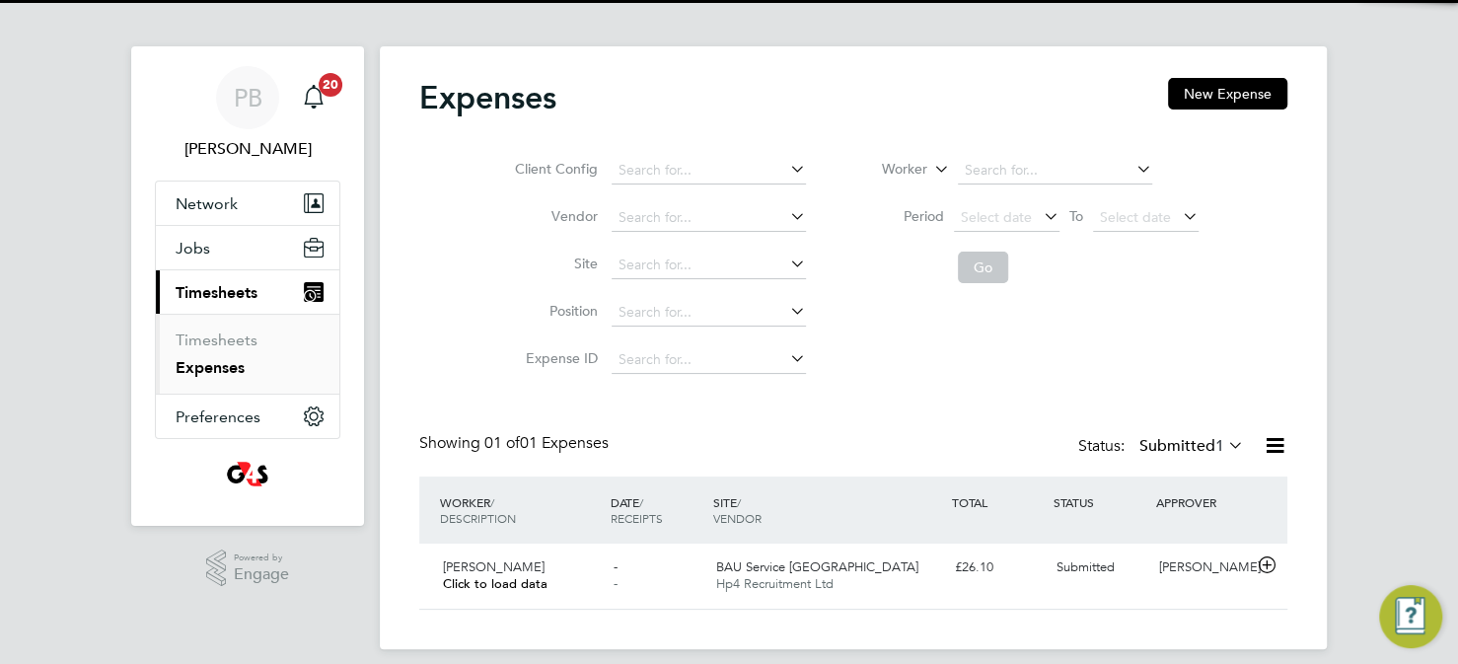
scroll to position [25, 0]
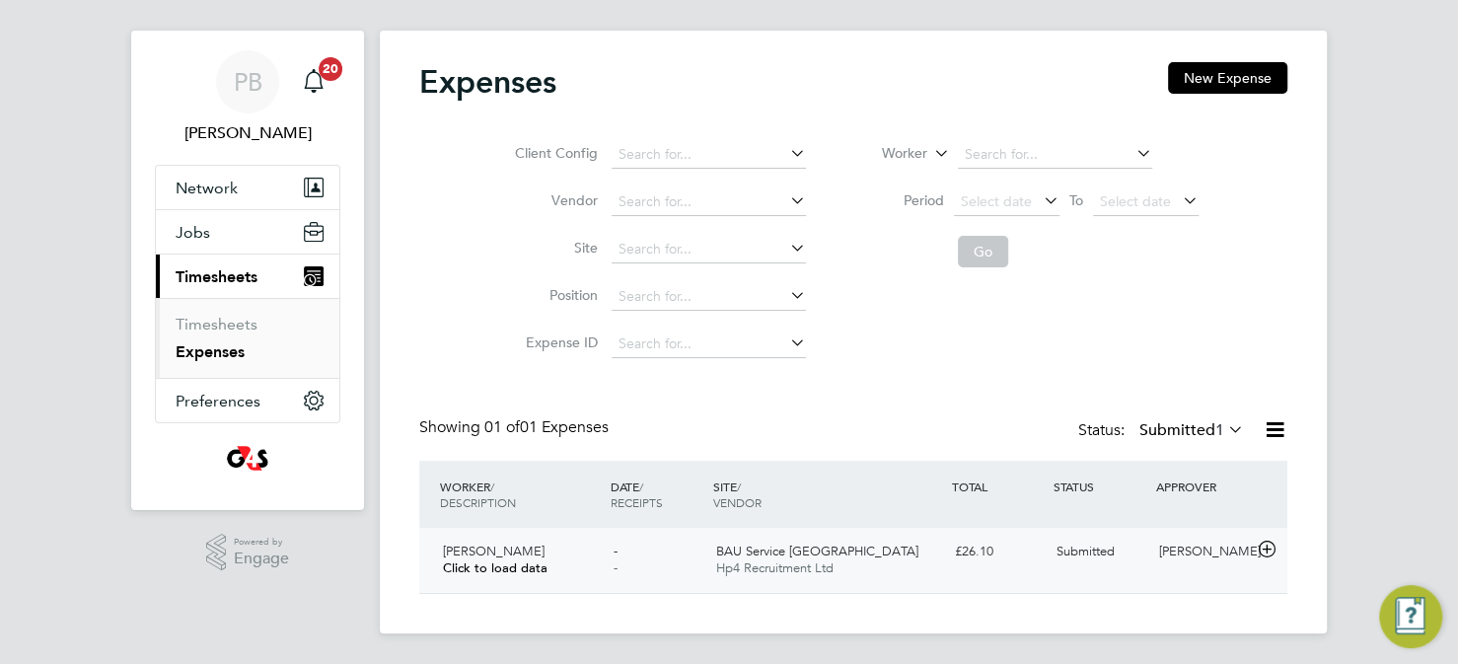
click at [813, 553] on span "BAU Service Midlands" at bounding box center [816, 551] width 202 height 17
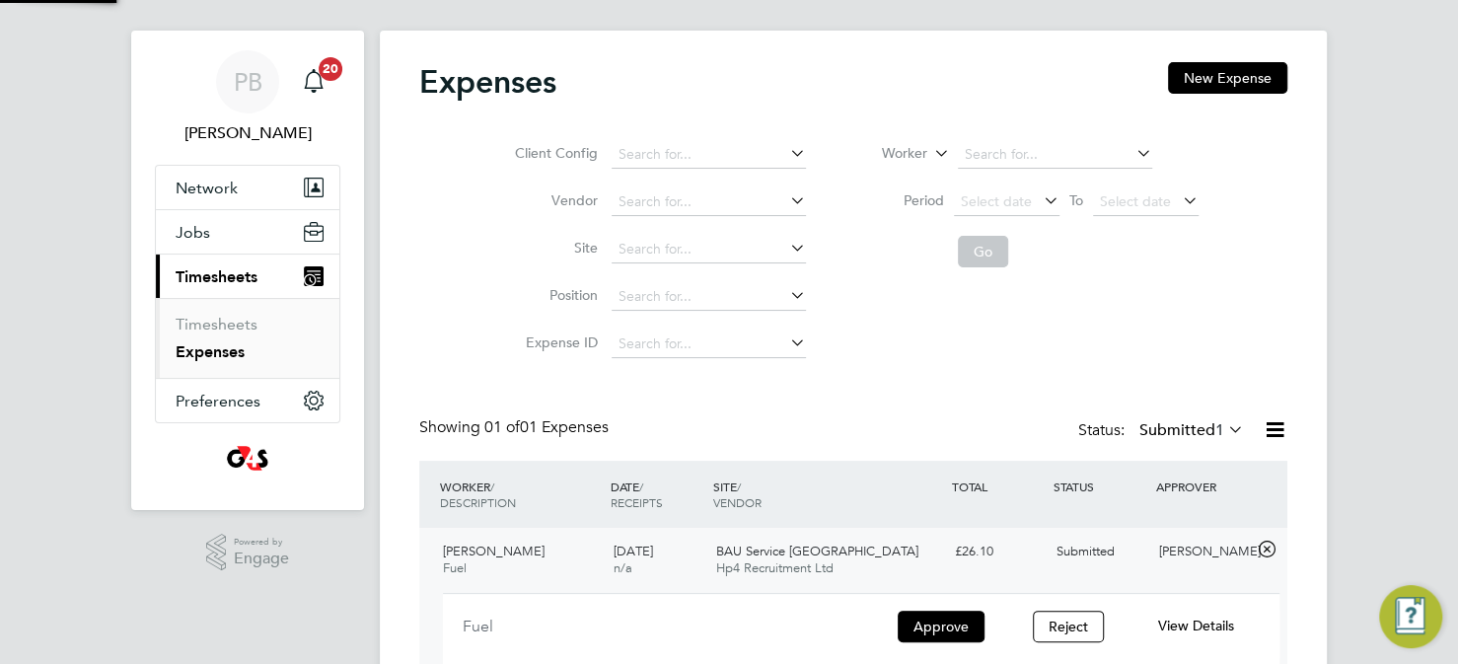
scroll to position [33, 355]
click at [960, 626] on button "Approve" at bounding box center [941, 627] width 87 height 32
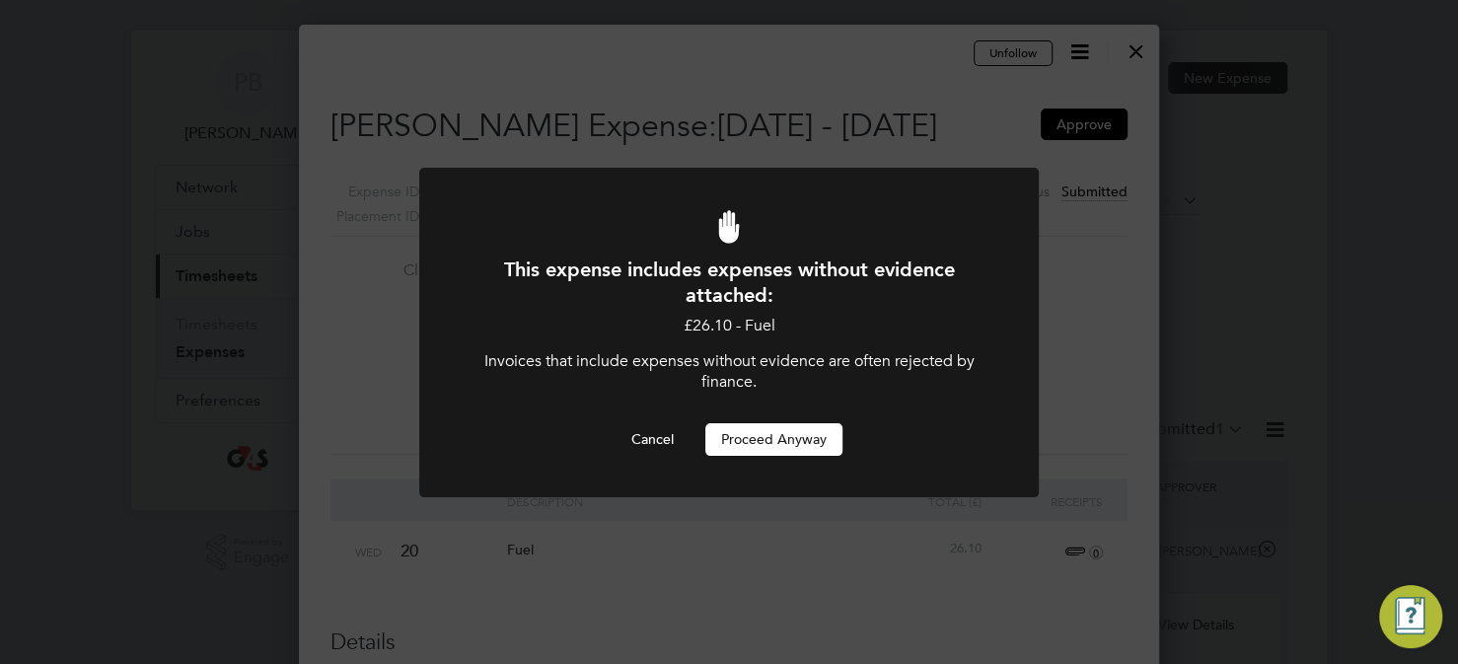
click at [768, 443] on button "Proceed Anyway" at bounding box center [773, 439] width 137 height 32
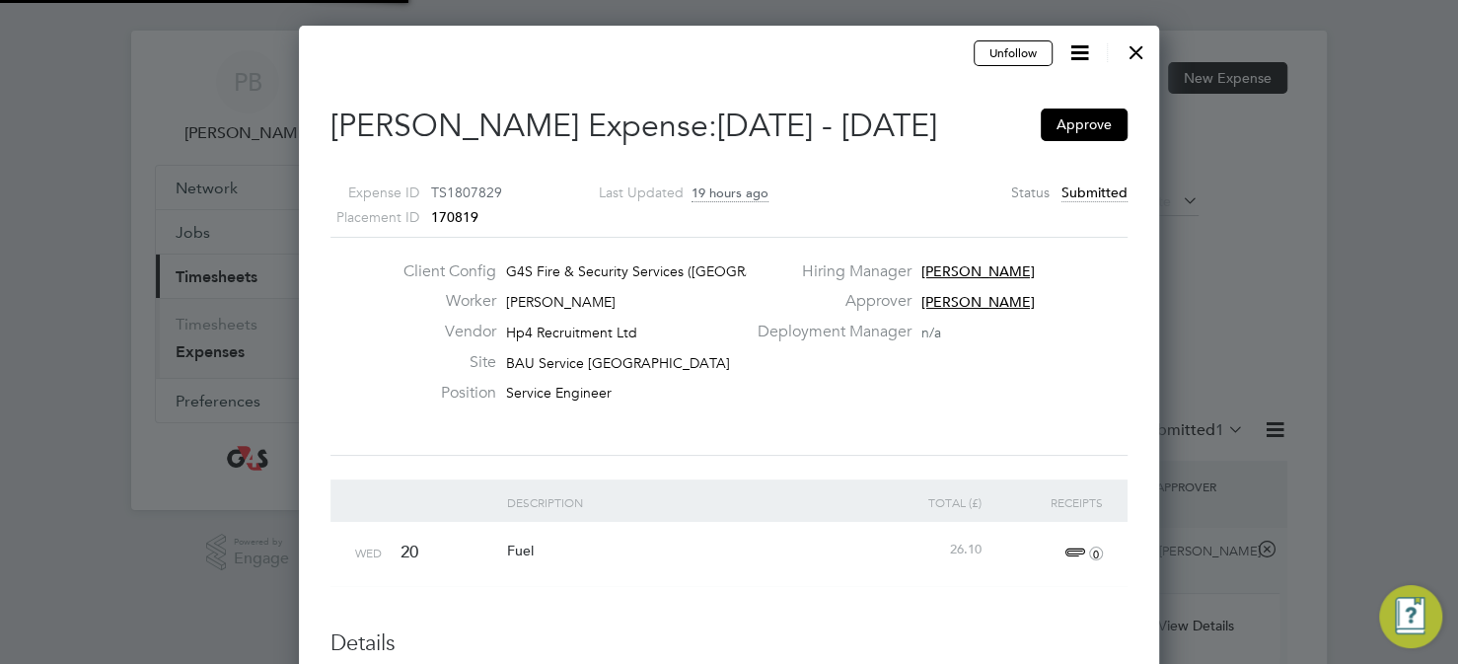
scroll to position [24, 186]
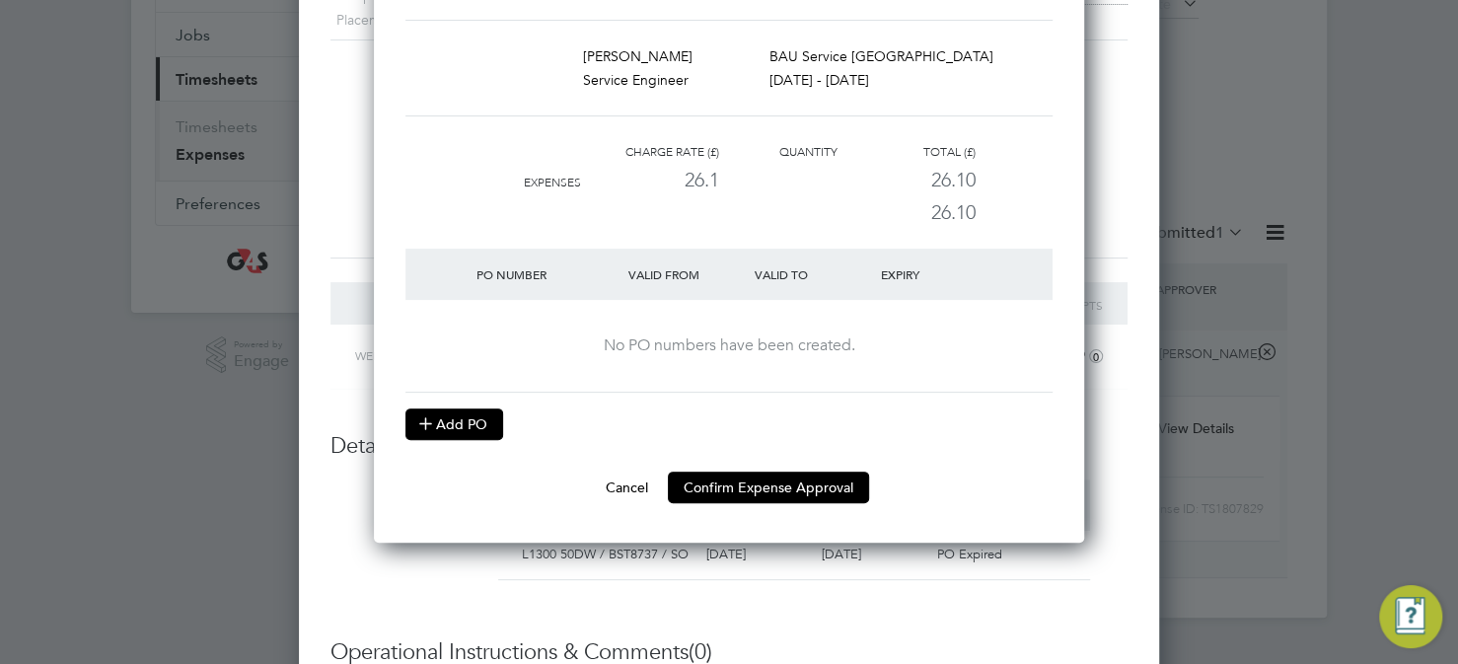
click at [442, 420] on button "Add PO" at bounding box center [455, 424] width 98 height 32
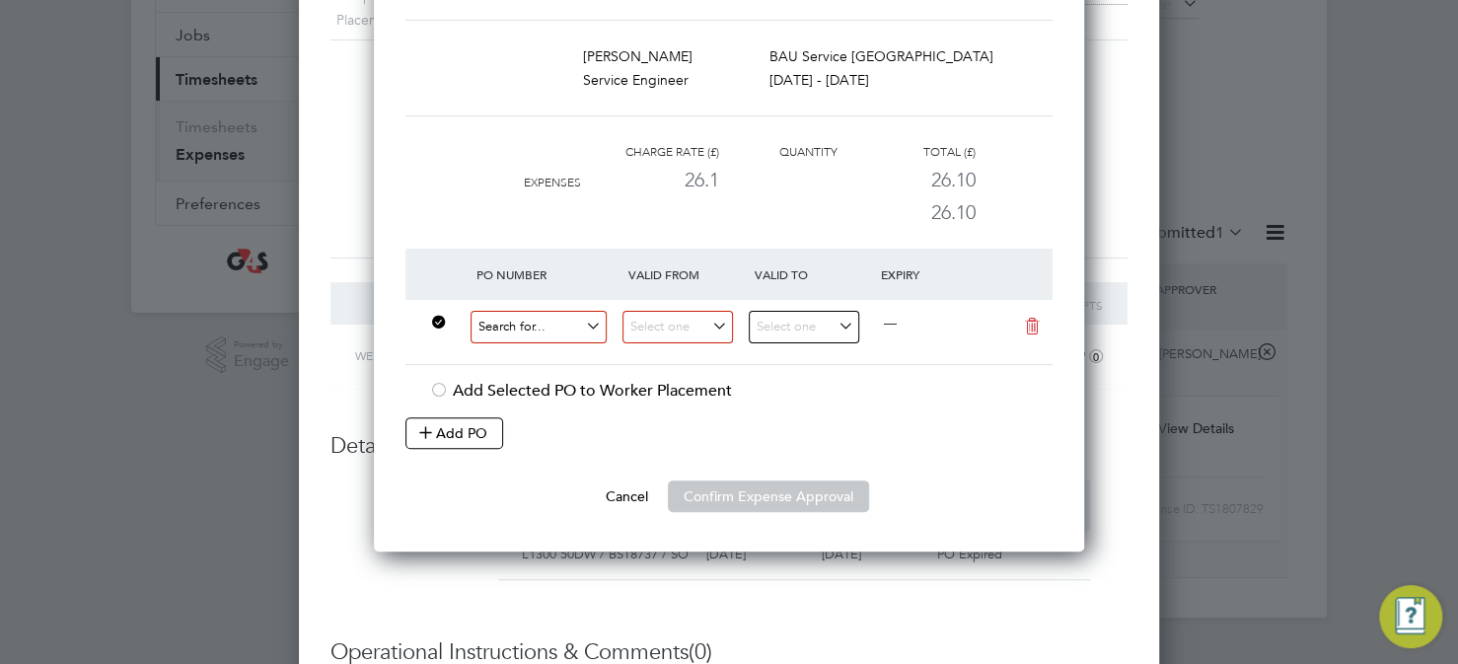
click at [585, 331] on input at bounding box center [539, 327] width 136 height 33
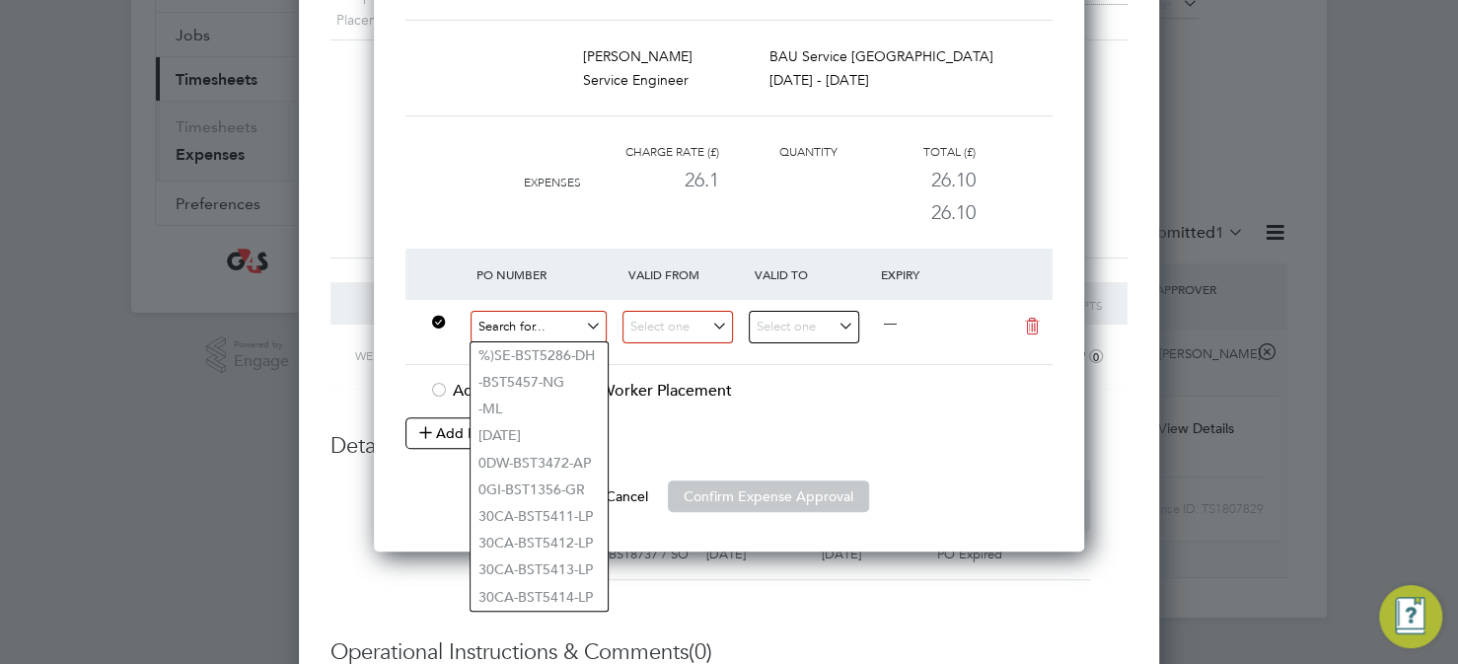
paste input "L1300 50DW / BST8783 / SO"
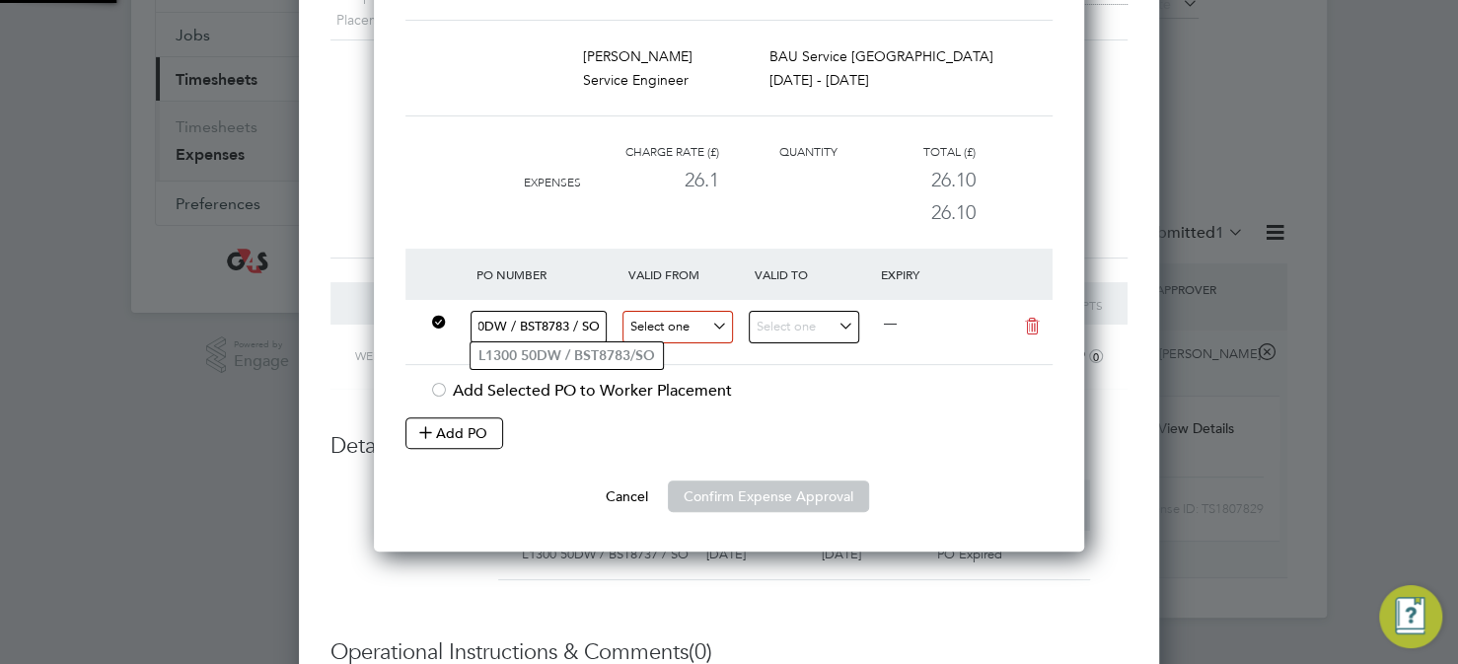
type input "L1300 50DW / BST8783 / SO"
click at [714, 325] on input at bounding box center [678, 327] width 111 height 33
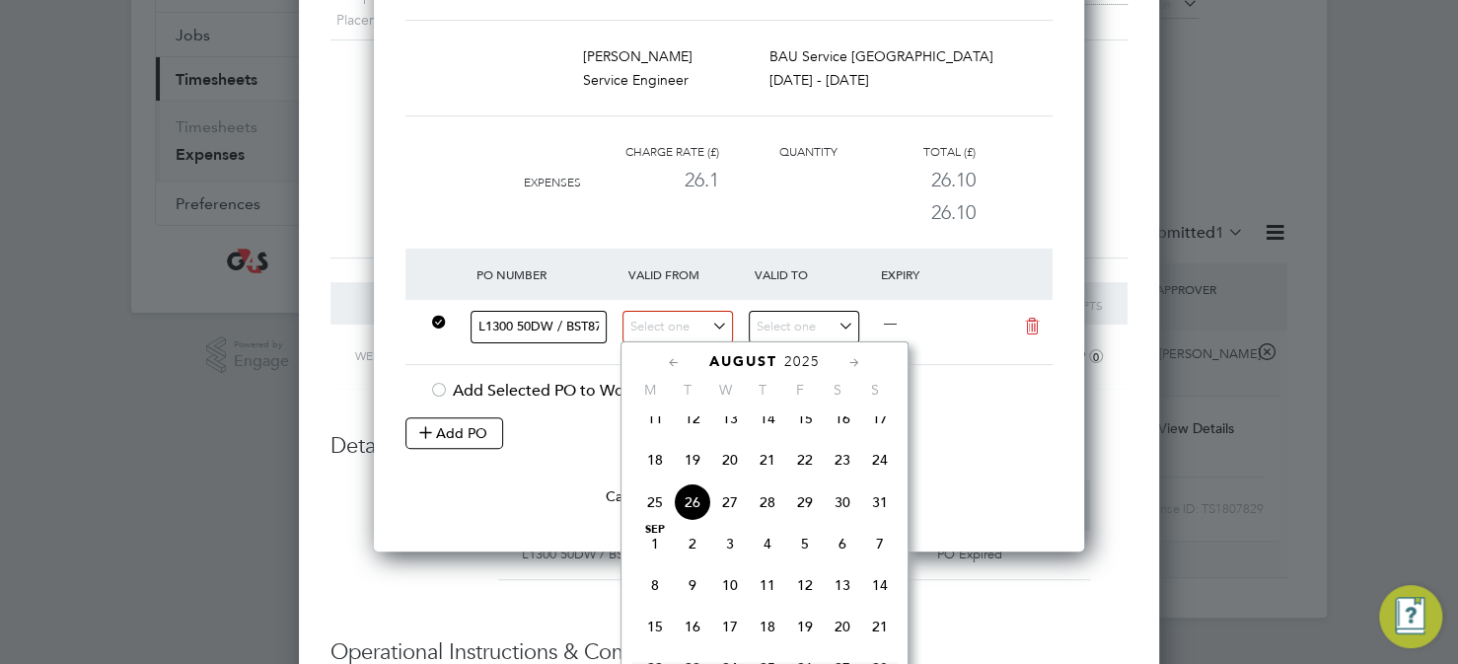
click at [650, 472] on span "18" at bounding box center [654, 459] width 37 height 37
type input "18 Aug 2025"
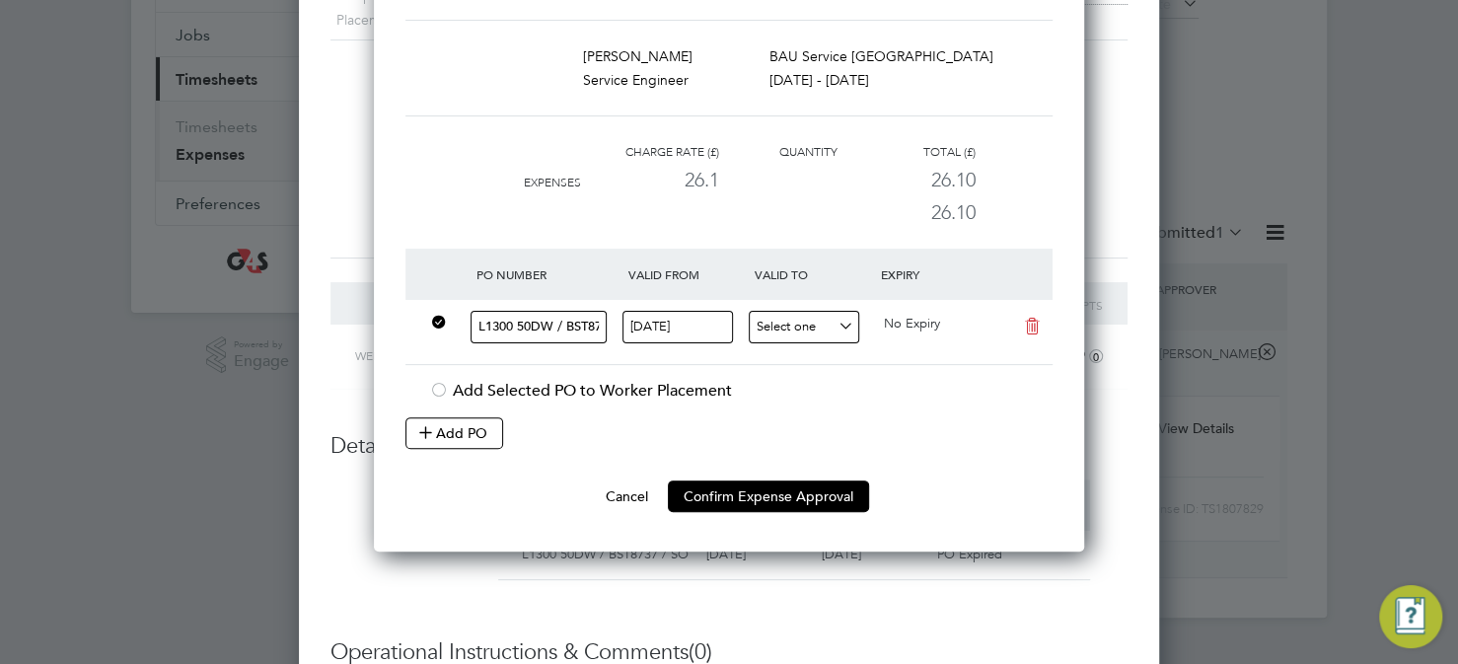
click at [815, 328] on input at bounding box center [804, 327] width 111 height 33
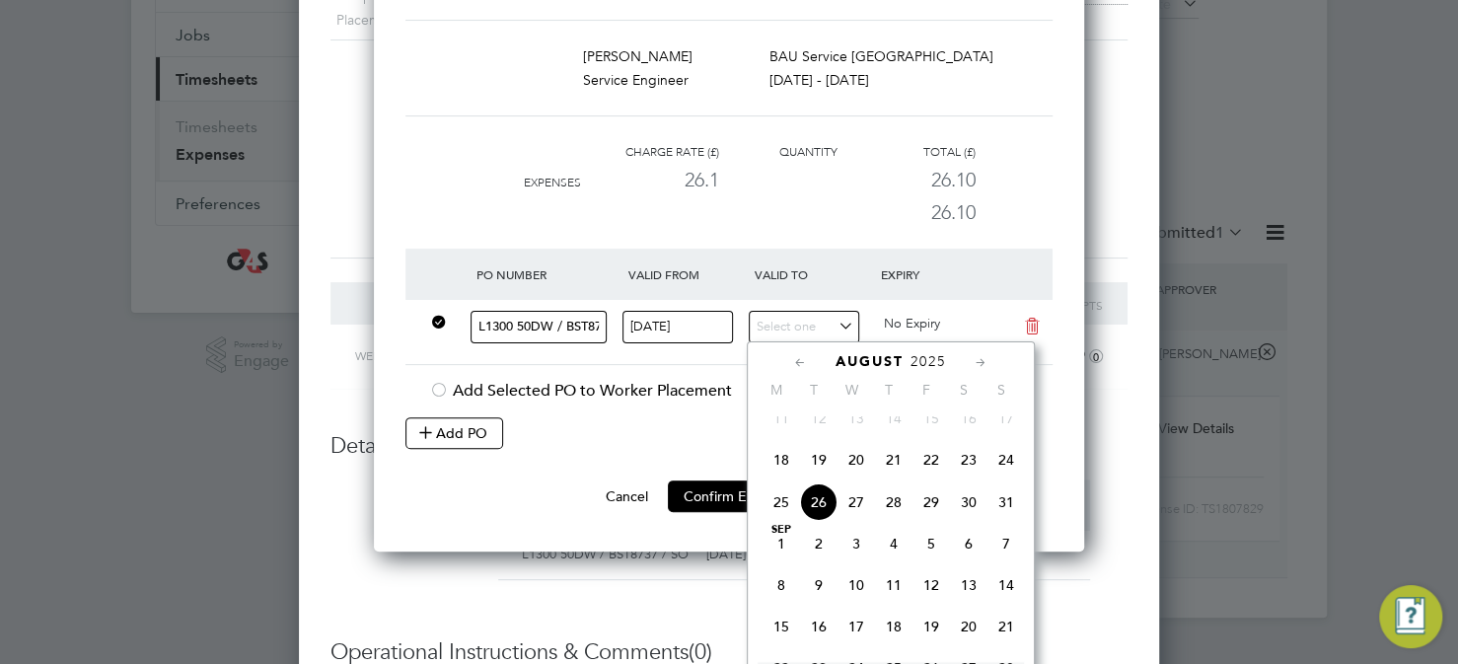
click at [819, 518] on span "26" at bounding box center [818, 501] width 37 height 37
type input "26 Aug 2025"
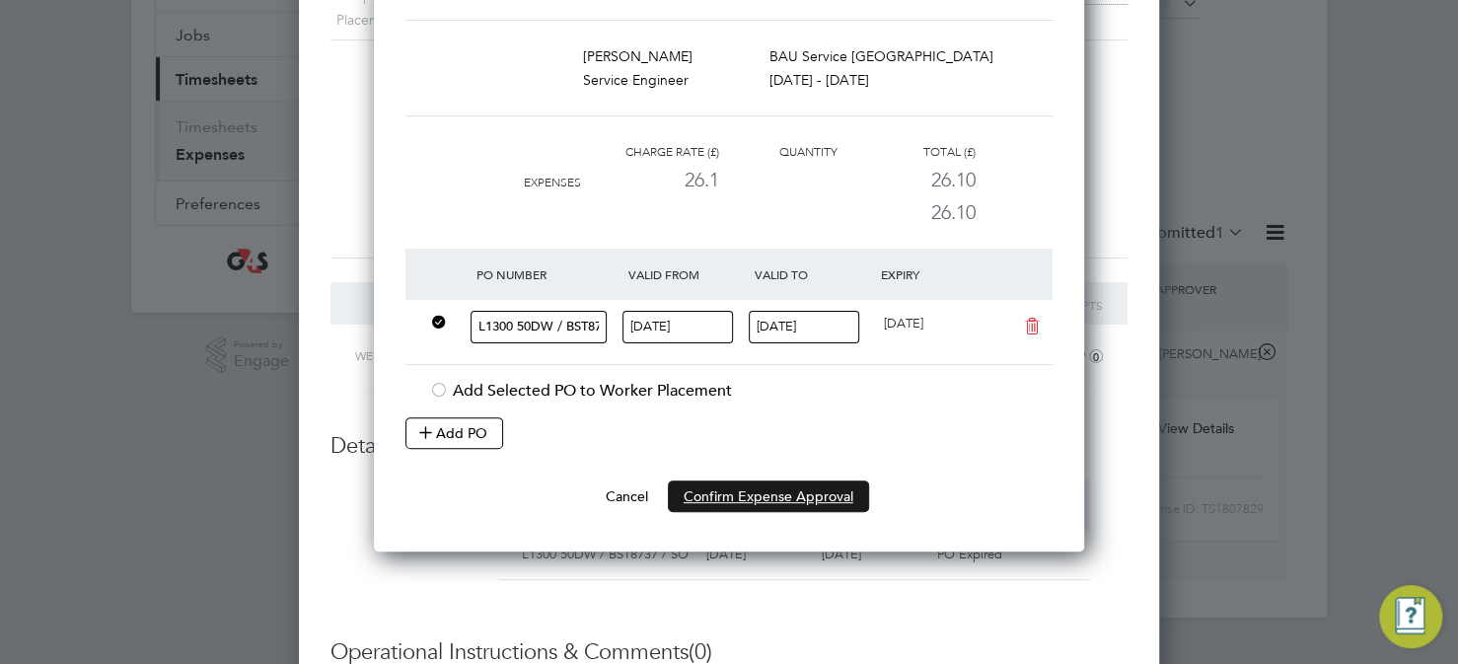
click at [768, 493] on button "Confirm Expense Approval" at bounding box center [768, 496] width 201 height 32
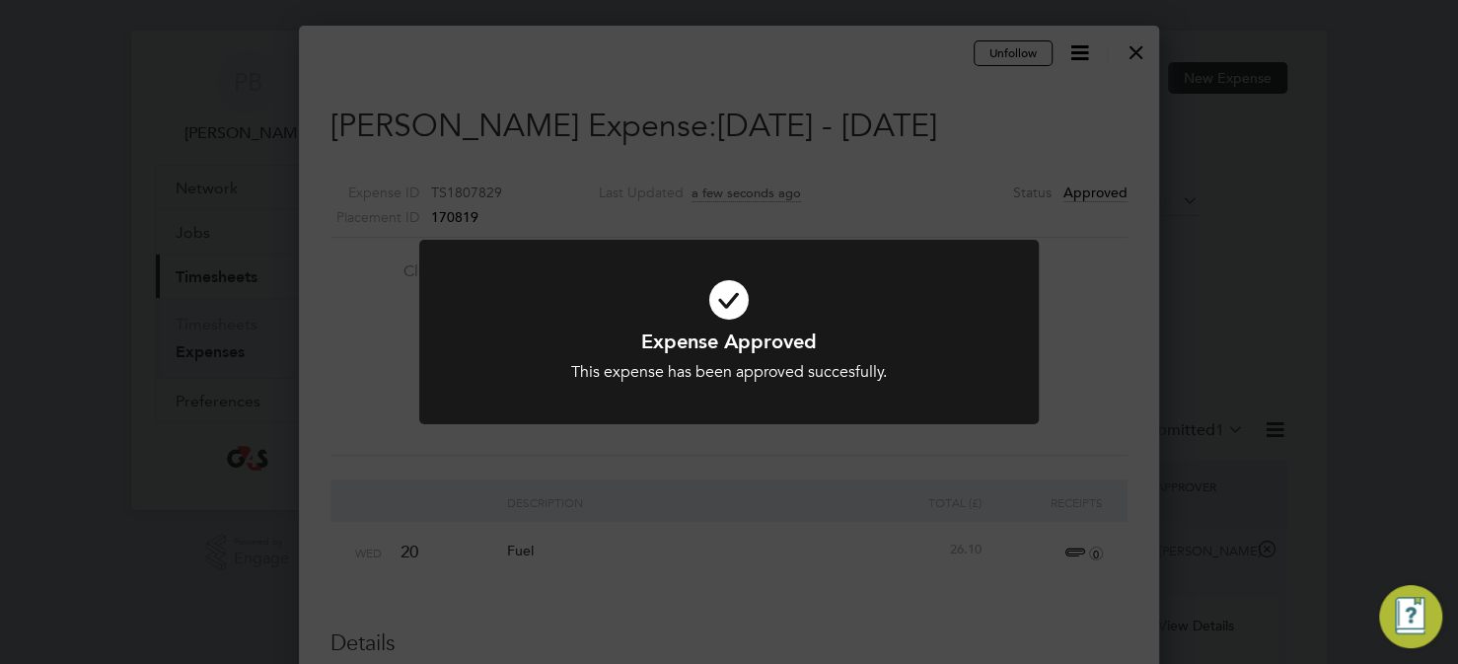
click at [1130, 317] on div "Expense Approved This expense has been approved succesfully. Cancel Okay" at bounding box center [729, 332] width 1458 height 664
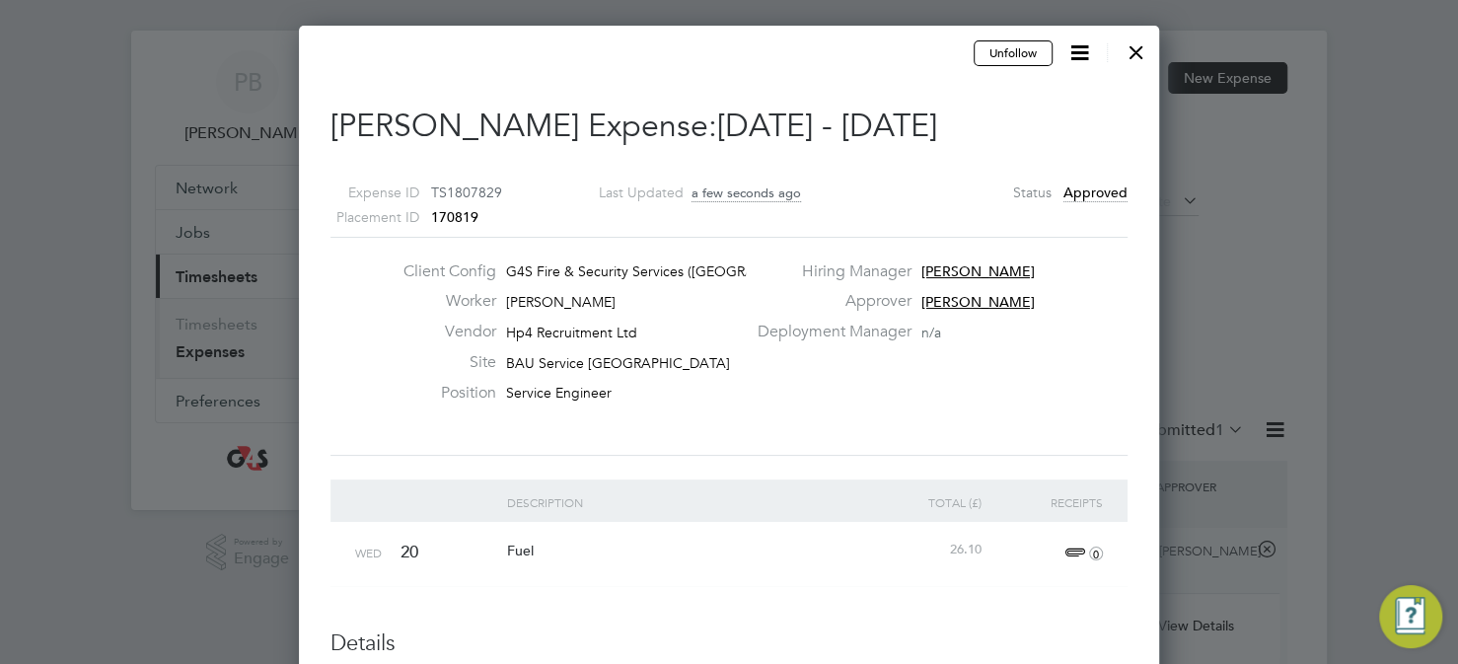
click at [1135, 48] on div at bounding box center [1137, 48] width 36 height 36
